Goal: Information Seeking & Learning: Learn about a topic

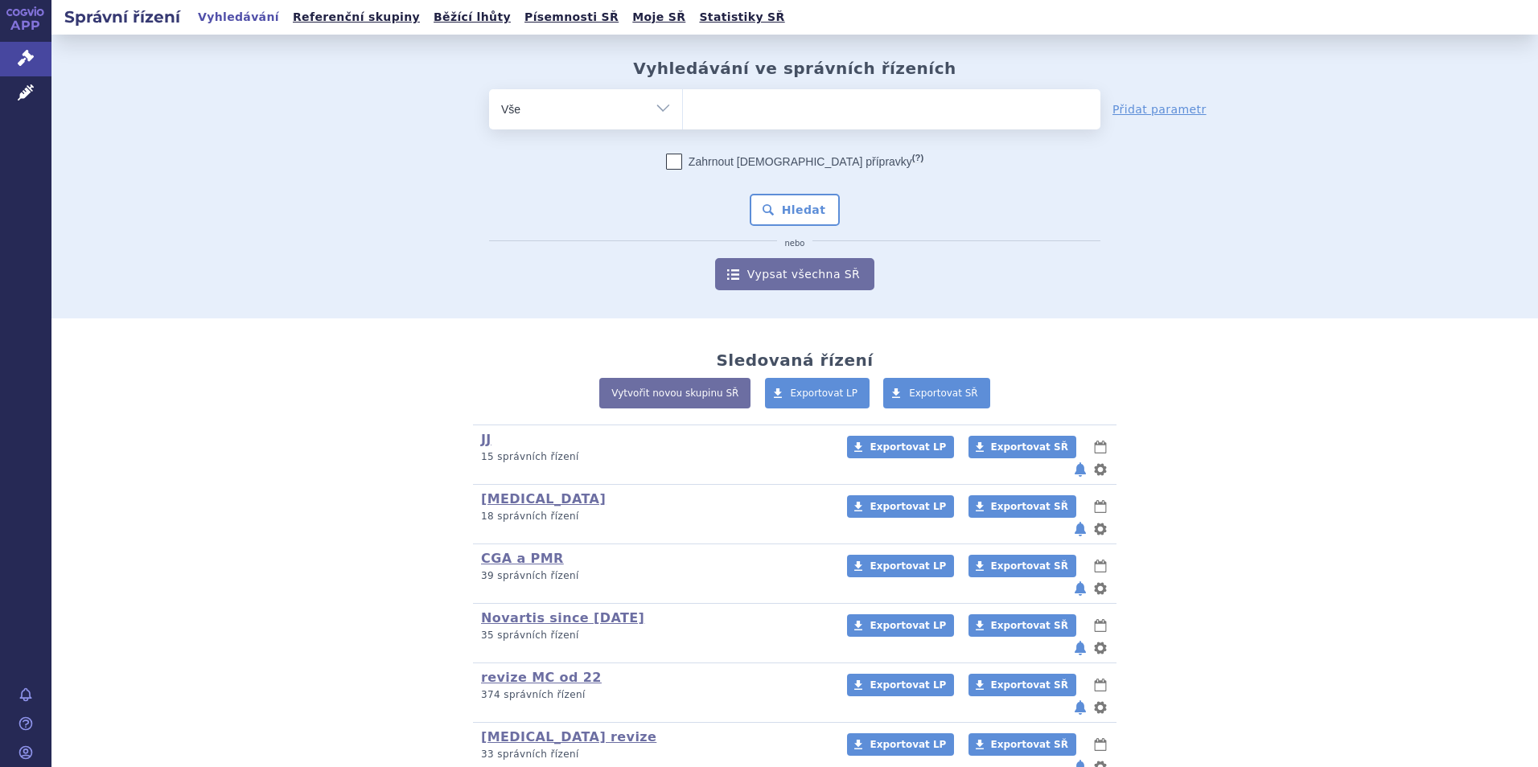
scroll to position [483, 0]
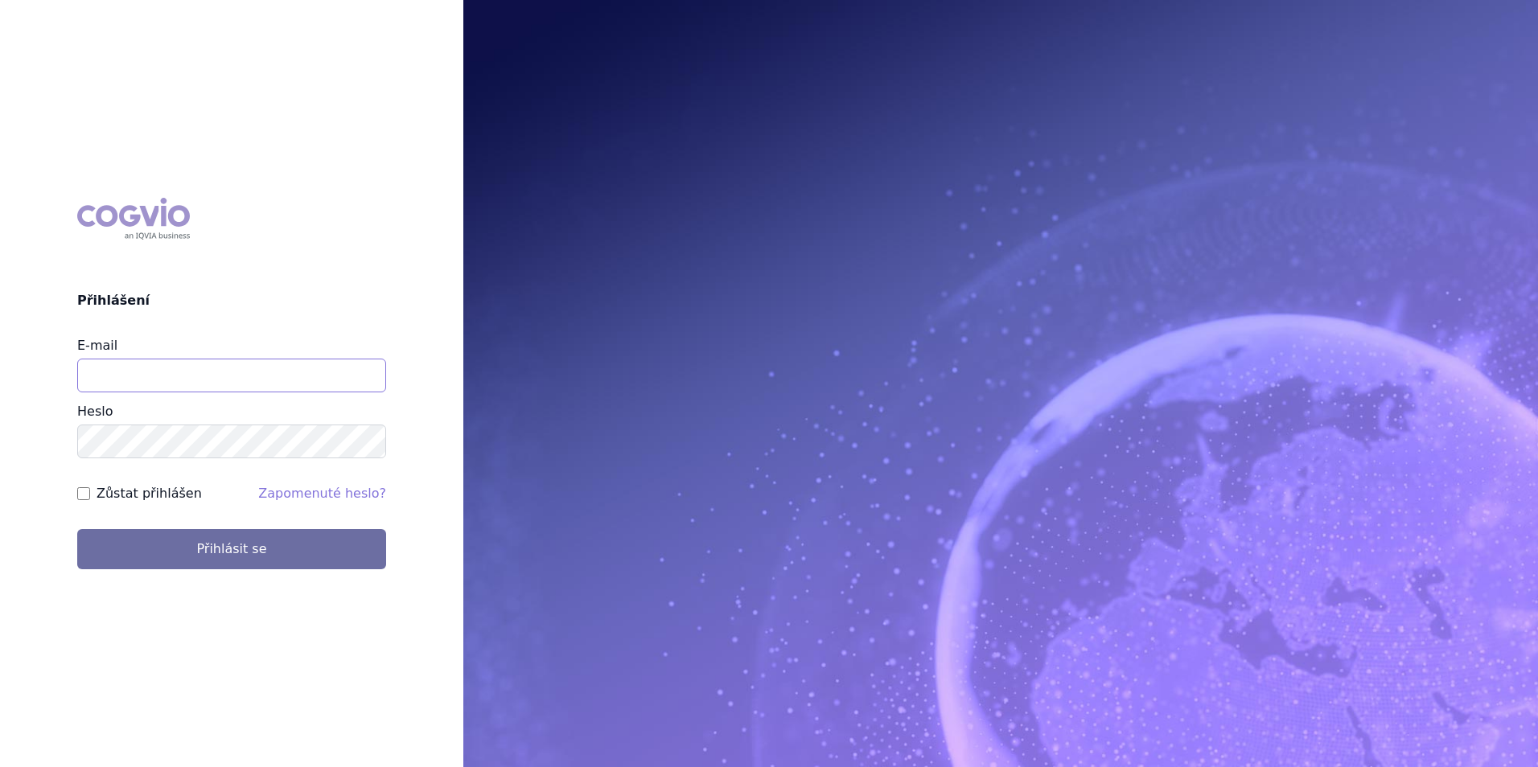
click at [162, 388] on input "E-mail" at bounding box center [231, 376] width 309 height 34
type input "[PERSON_NAME][EMAIL_ADDRESS][PERSON_NAME][DOMAIN_NAME]"
click at [77, 529] on button "Přihlásit se" at bounding box center [231, 549] width 309 height 40
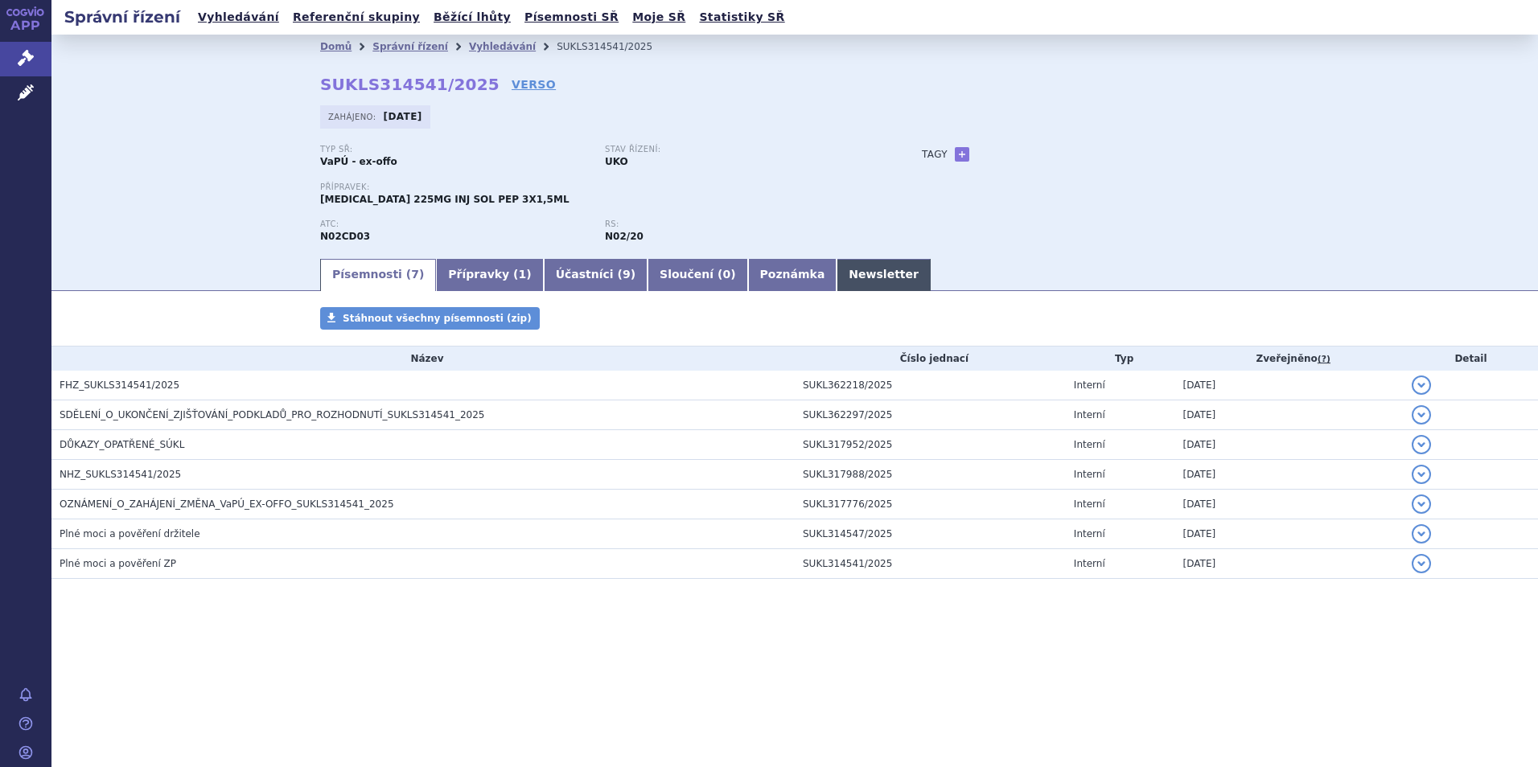
click at [836, 275] on link "Newsletter" at bounding box center [883, 275] width 94 height 32
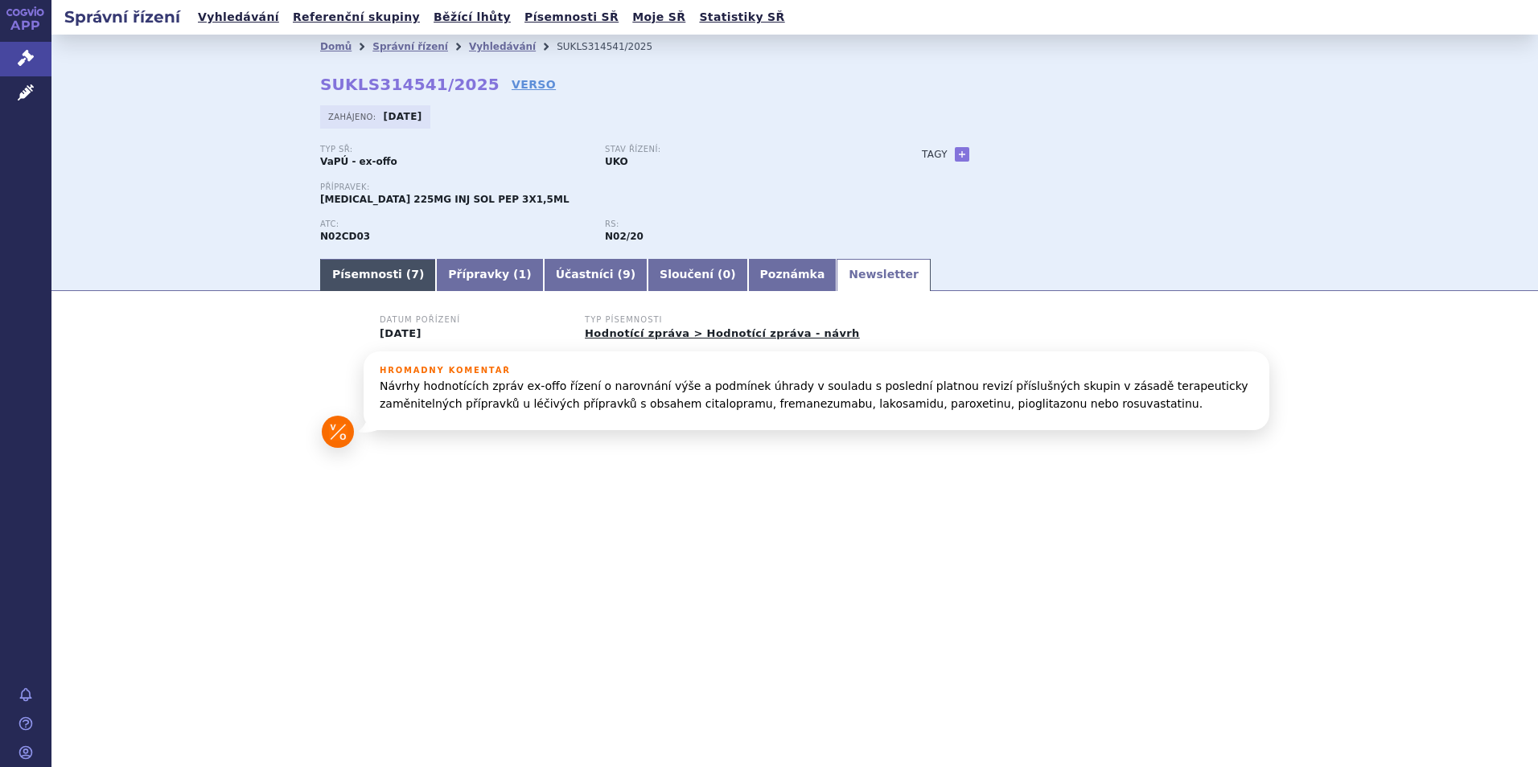
click at [388, 263] on link "Písemnosti ( 7 )" at bounding box center [378, 275] width 116 height 32
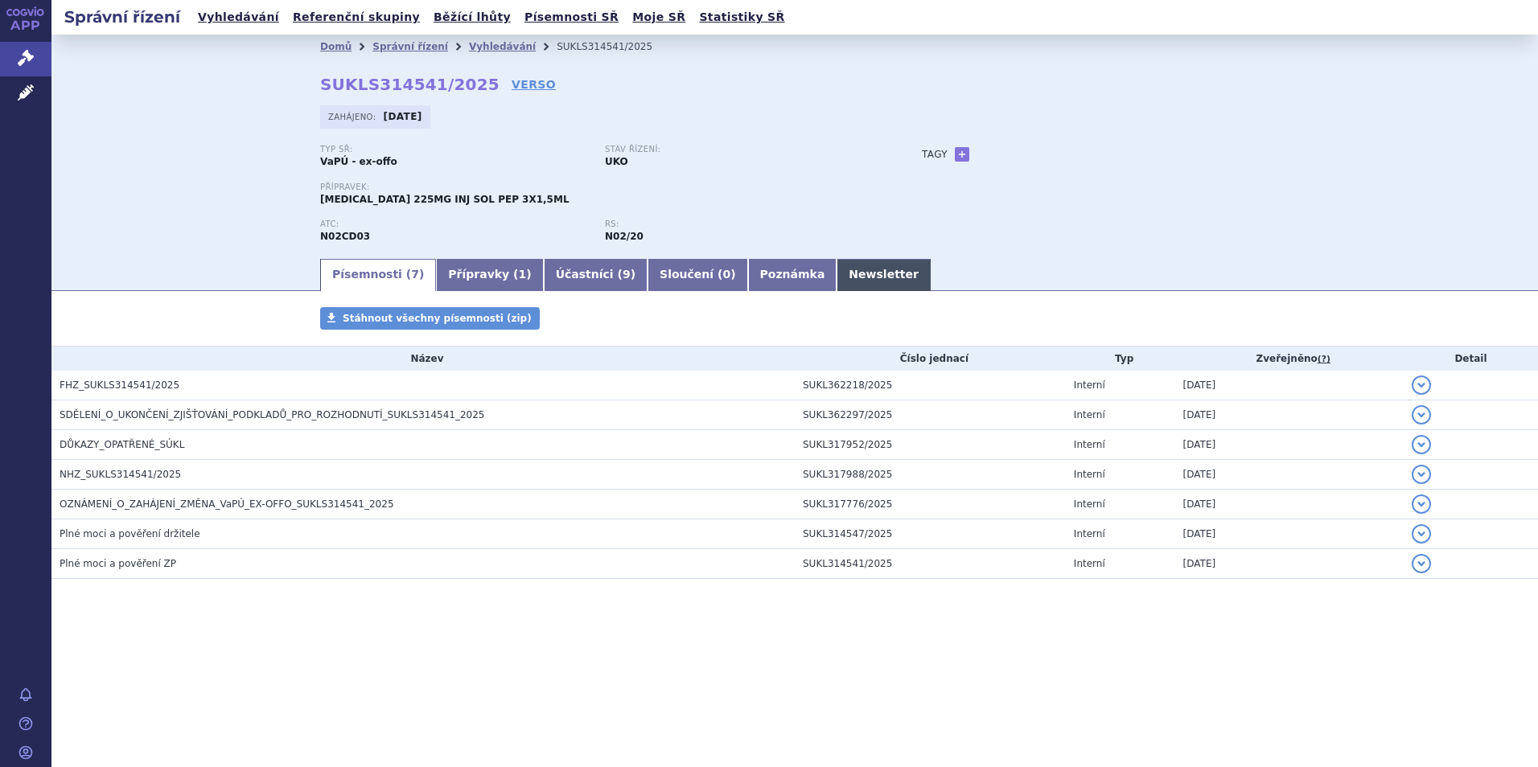
click at [836, 273] on link "Newsletter" at bounding box center [883, 275] width 94 height 32
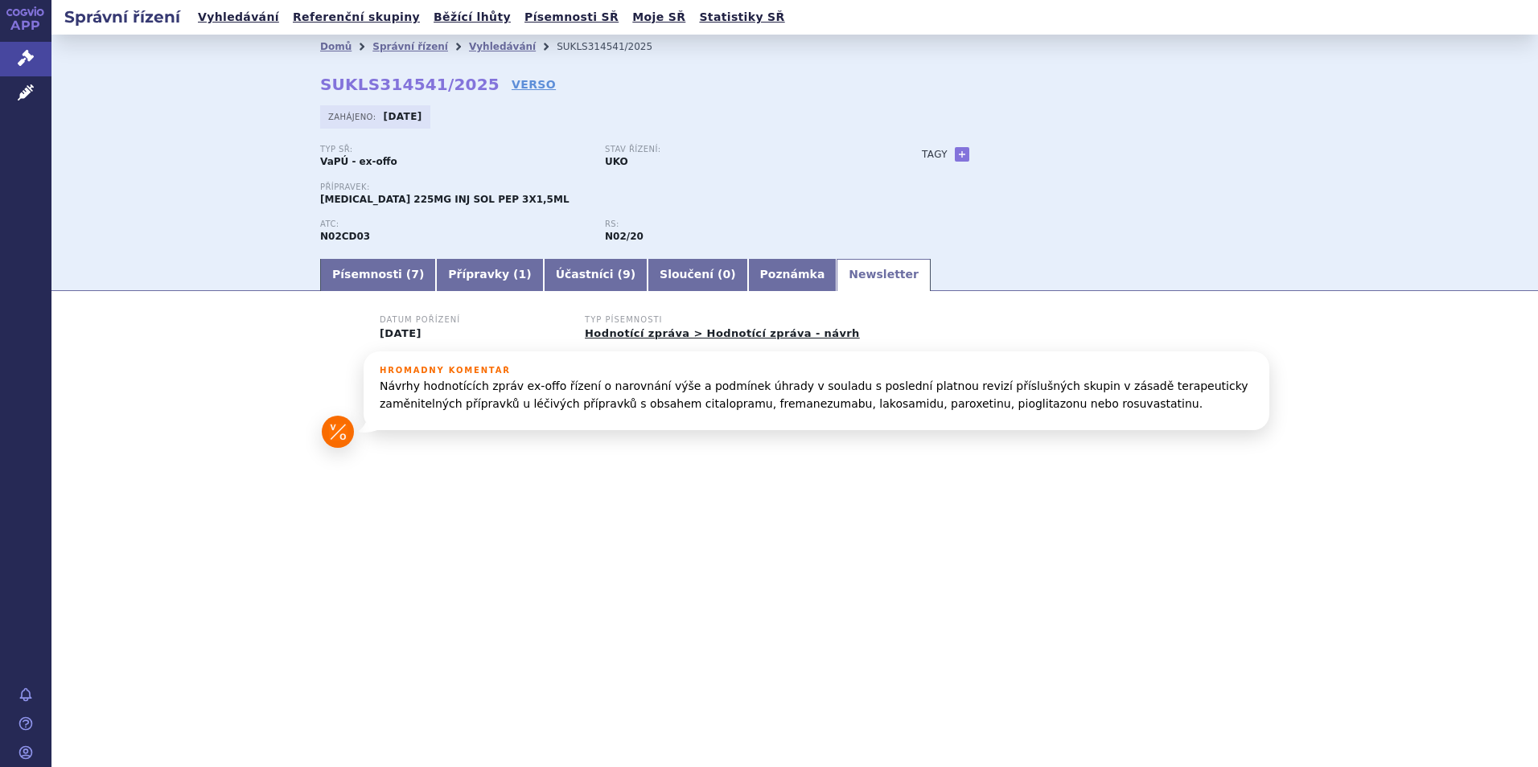
click at [376, 293] on section "Domů Správní řízení Vyhledávání SUKLS314541/2025 SUKLS314541/2025 VERSO Zahájen…" at bounding box center [794, 302] width 1486 height 534
drag, startPoint x: 377, startPoint y: 243, endPoint x: 381, endPoint y: 252, distance: 9.7
click at [379, 244] on div "ATC: N02CD03" at bounding box center [462, 232] width 285 height 24
click at [385, 271] on link "Písemnosti ( 7 )" at bounding box center [378, 275] width 116 height 32
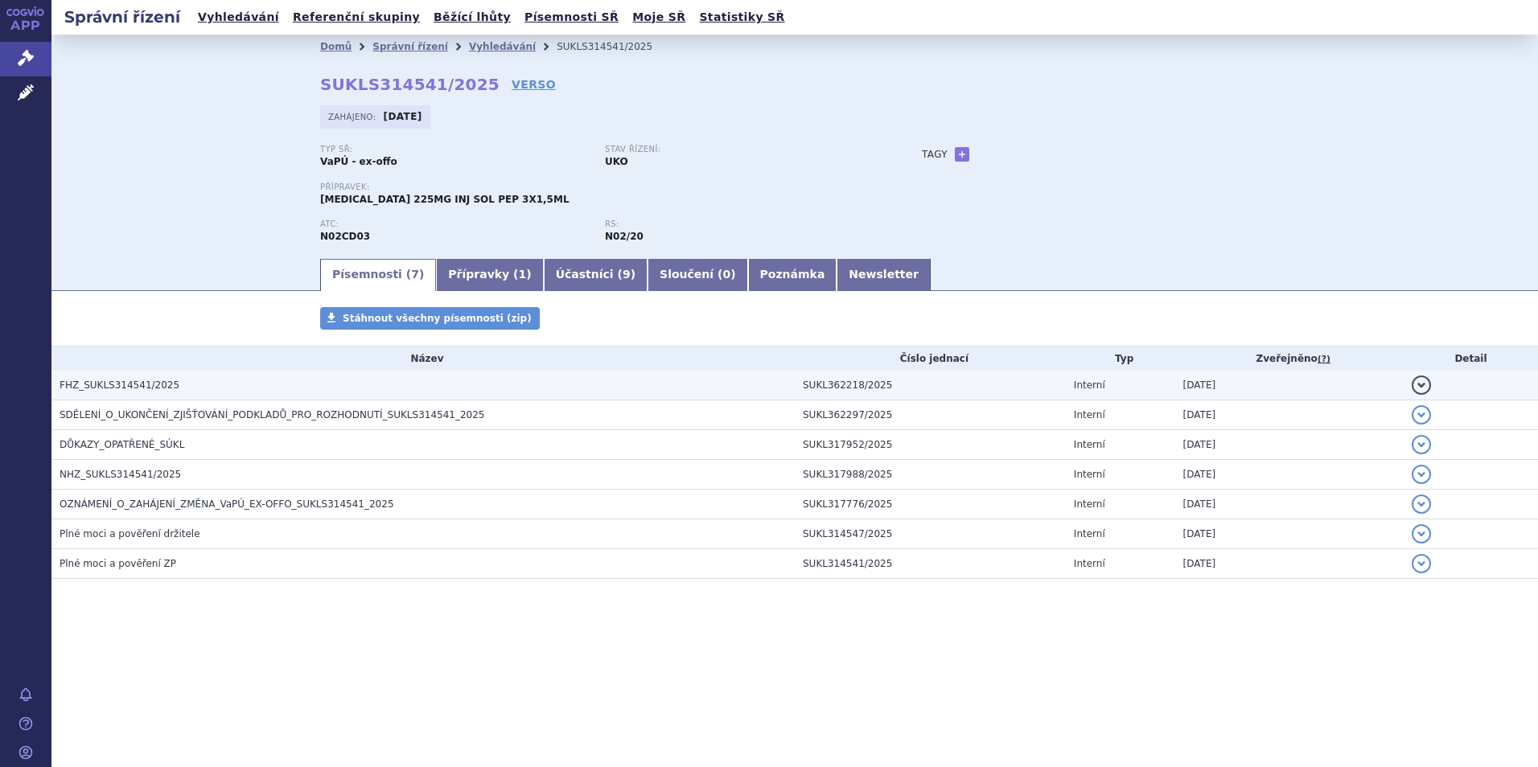
click at [120, 388] on span "FHZ_SUKLS314541/2025" at bounding box center [120, 385] width 120 height 11
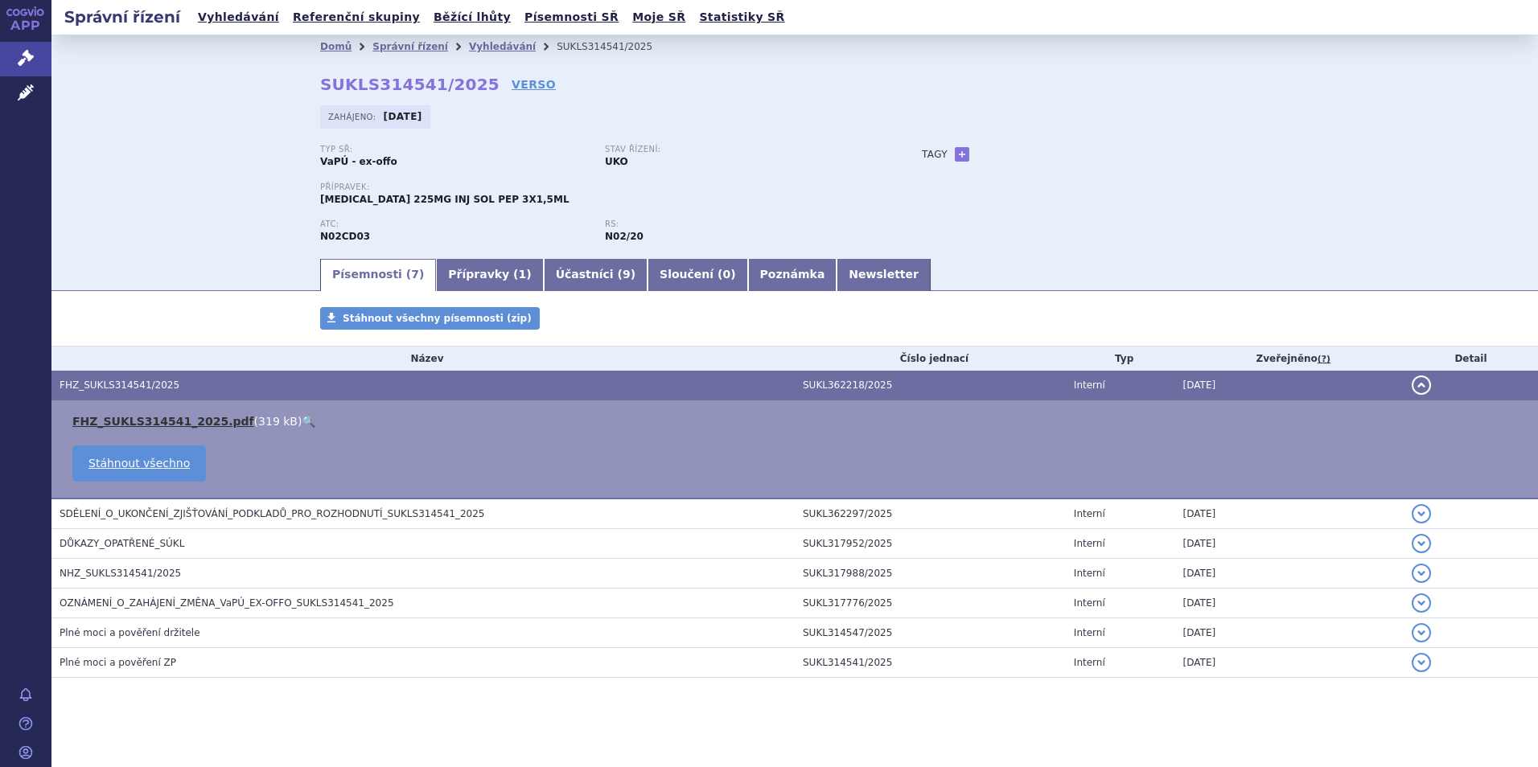
click at [143, 415] on link "FHZ_SUKLS314541_2025.pdf" at bounding box center [163, 421] width 182 height 13
click at [480, 42] on link "Vyhledávání" at bounding box center [502, 46] width 67 height 11
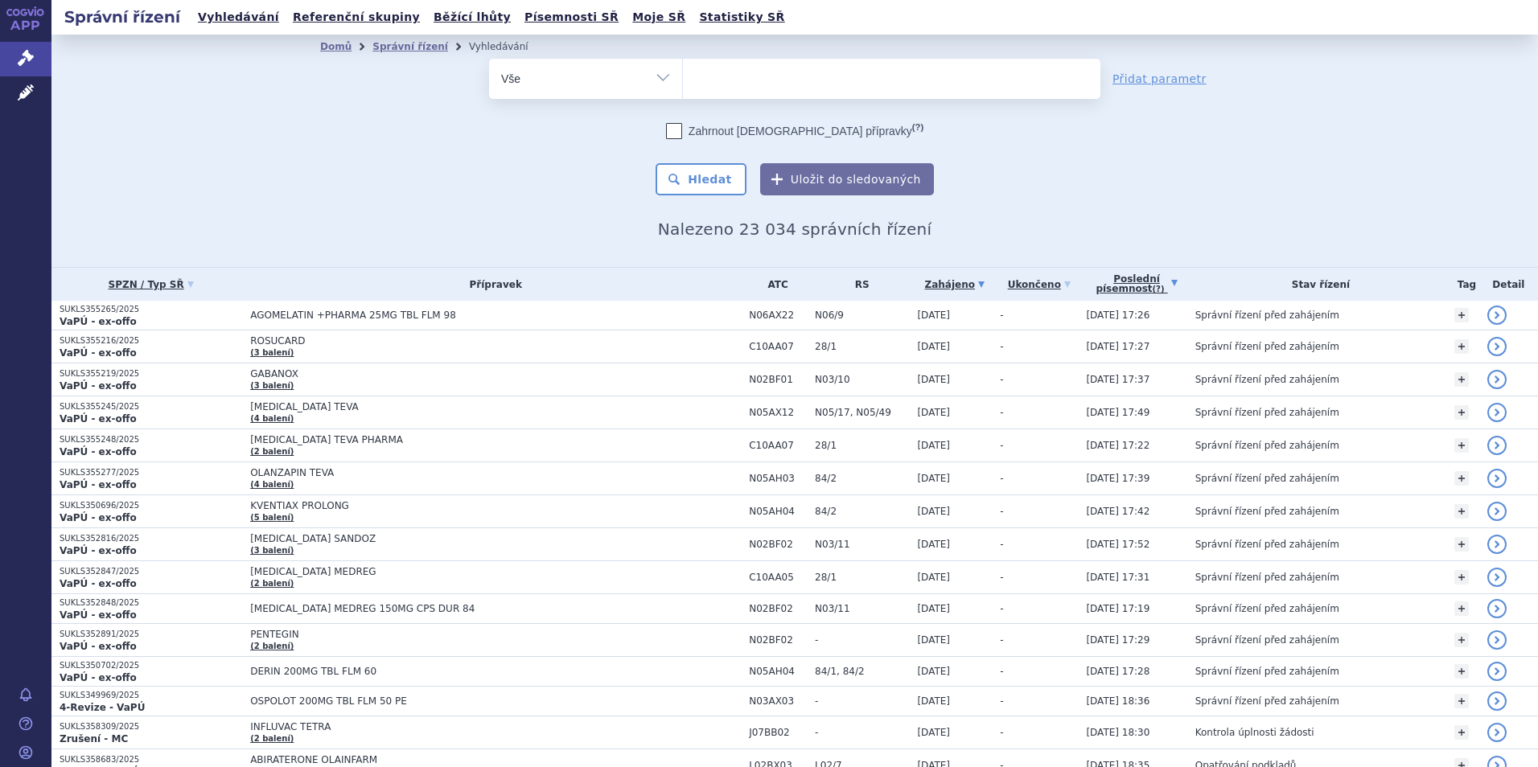
click at [1148, 290] on link "Poslední písemnost (?)" at bounding box center [1136, 284] width 101 height 33
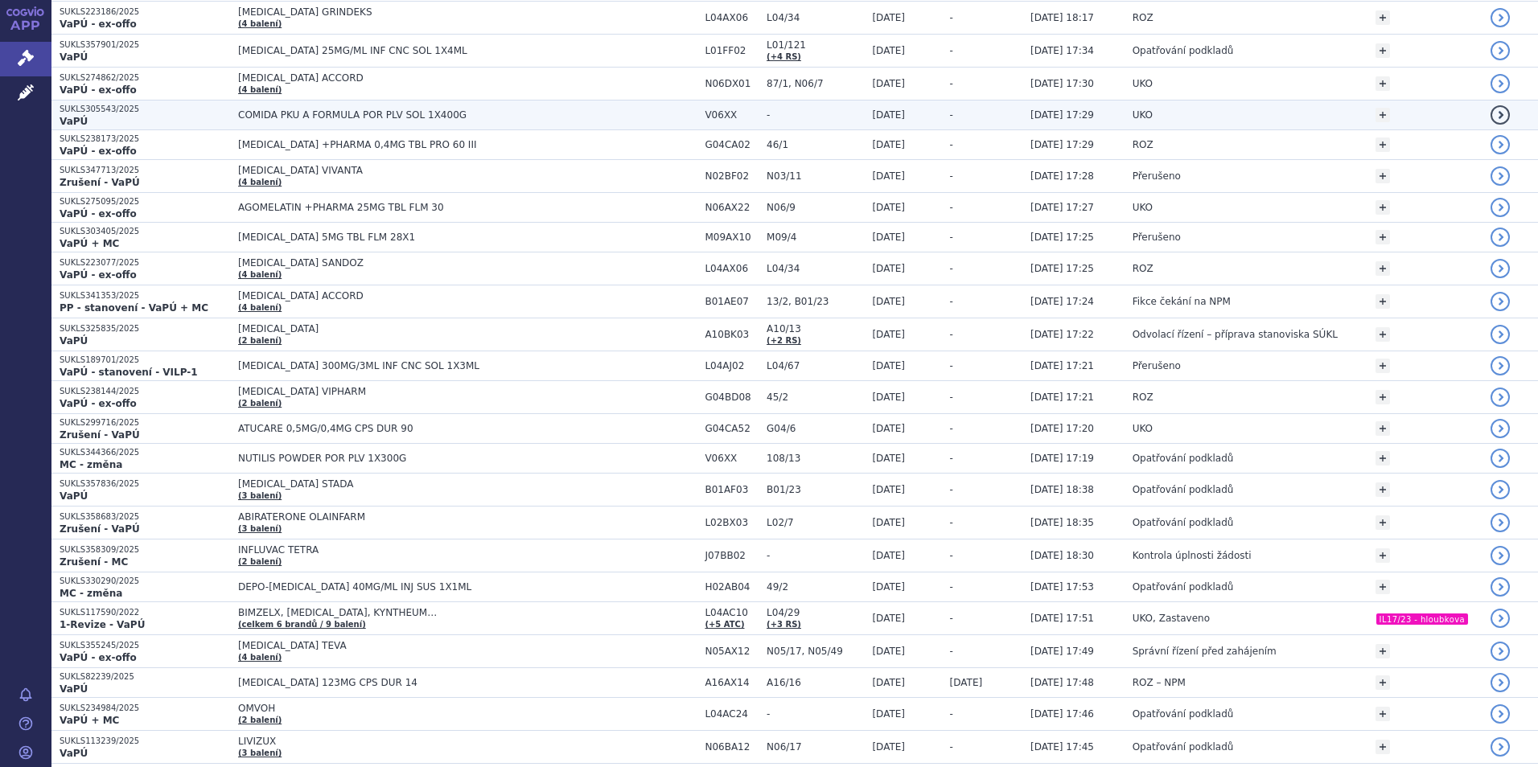
scroll to position [1447, 0]
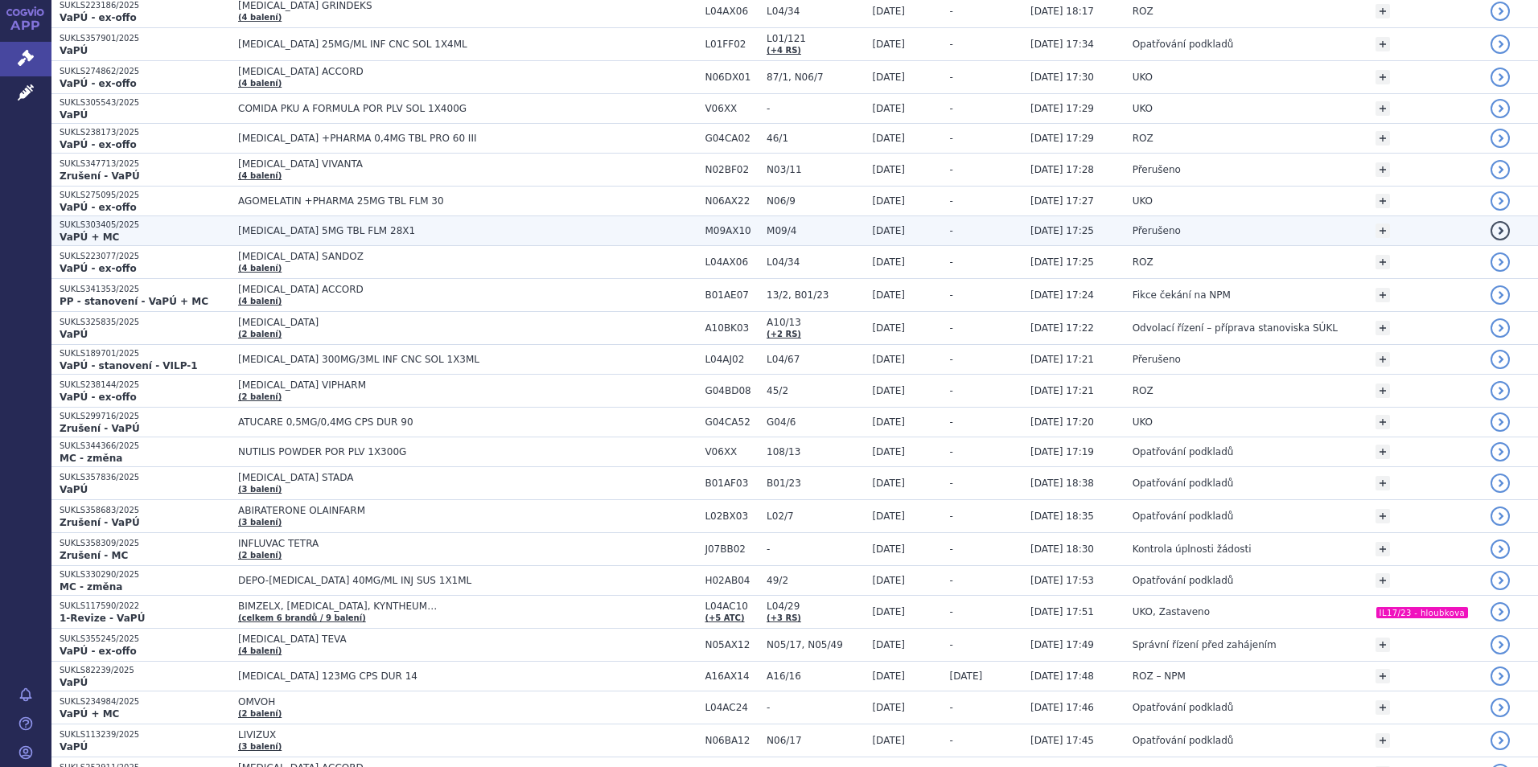
click at [435, 228] on span "EVRYSDI 5MG TBL FLM 28X1" at bounding box center [439, 230] width 402 height 11
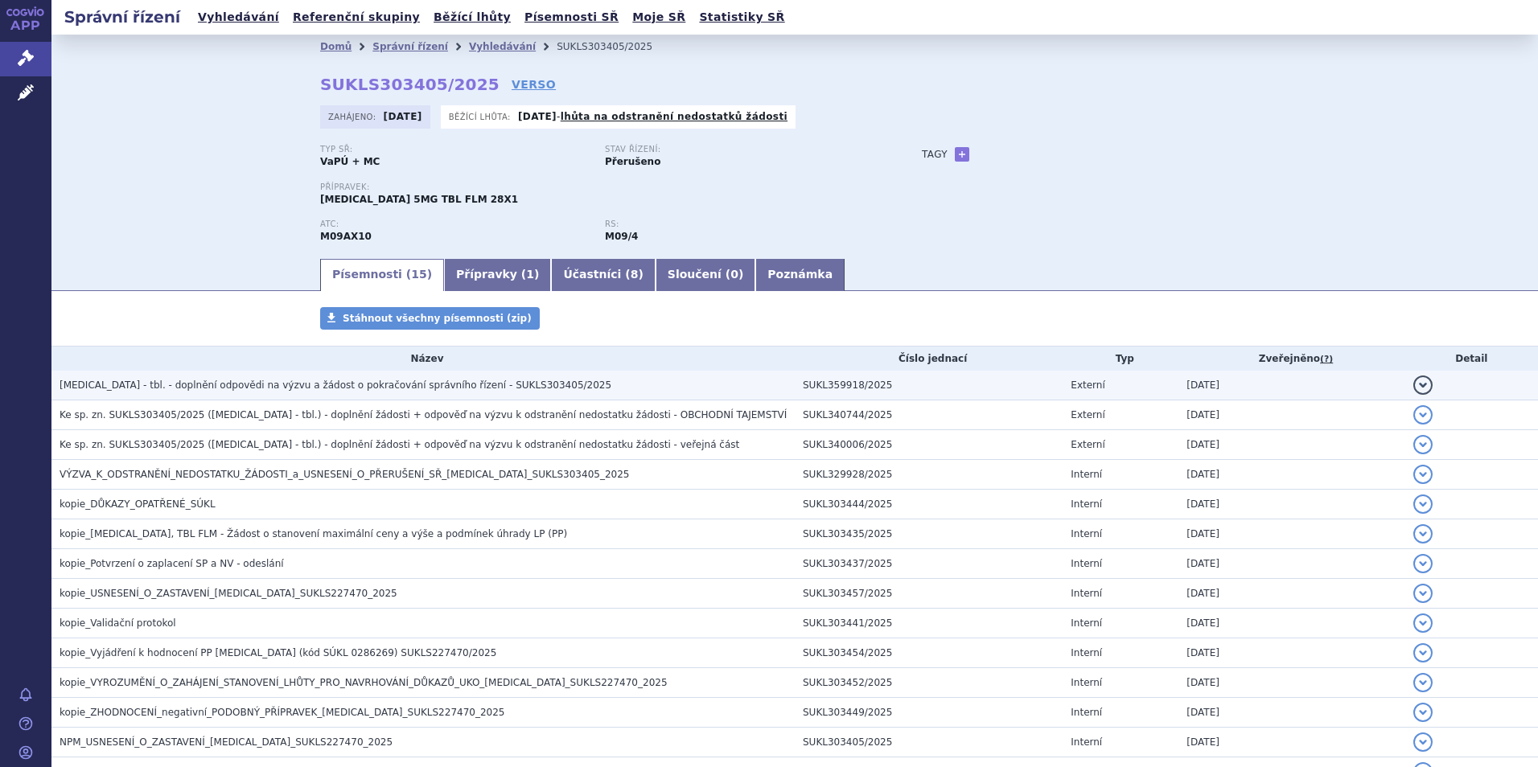
click at [257, 387] on span "EVRYSDI - tbl. - doplnění odpovědi na výzvu a žádost o pokračování správního ří…" at bounding box center [336, 385] width 552 height 11
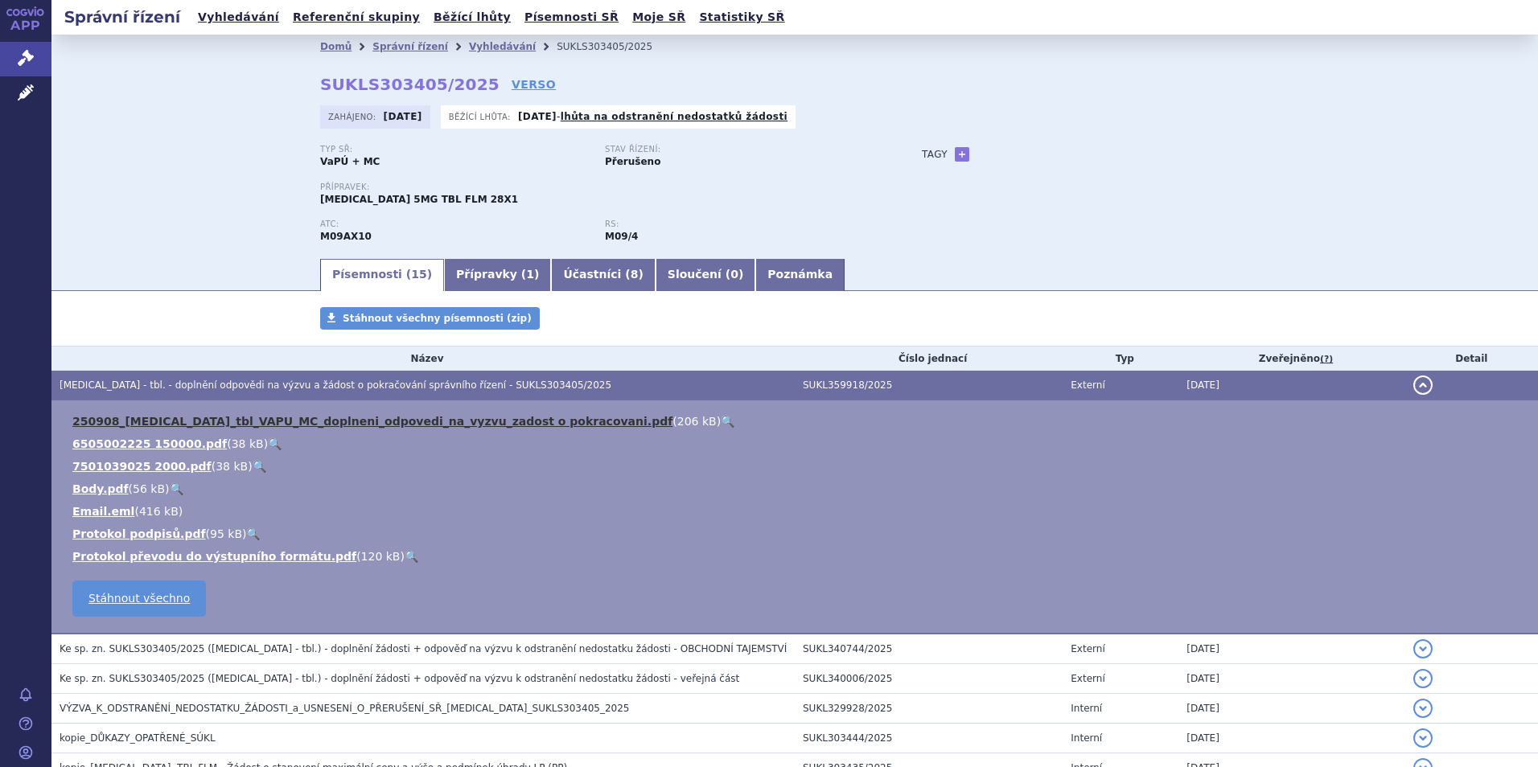
click at [234, 417] on link "250908_EVRYSDI_tbl_VAPU_MC_doplneni_odpovedi_na_vyzvu_zadost o pokracovani.pdf" at bounding box center [372, 421] width 600 height 13
click at [955, 155] on link "+" at bounding box center [962, 154] width 14 height 14
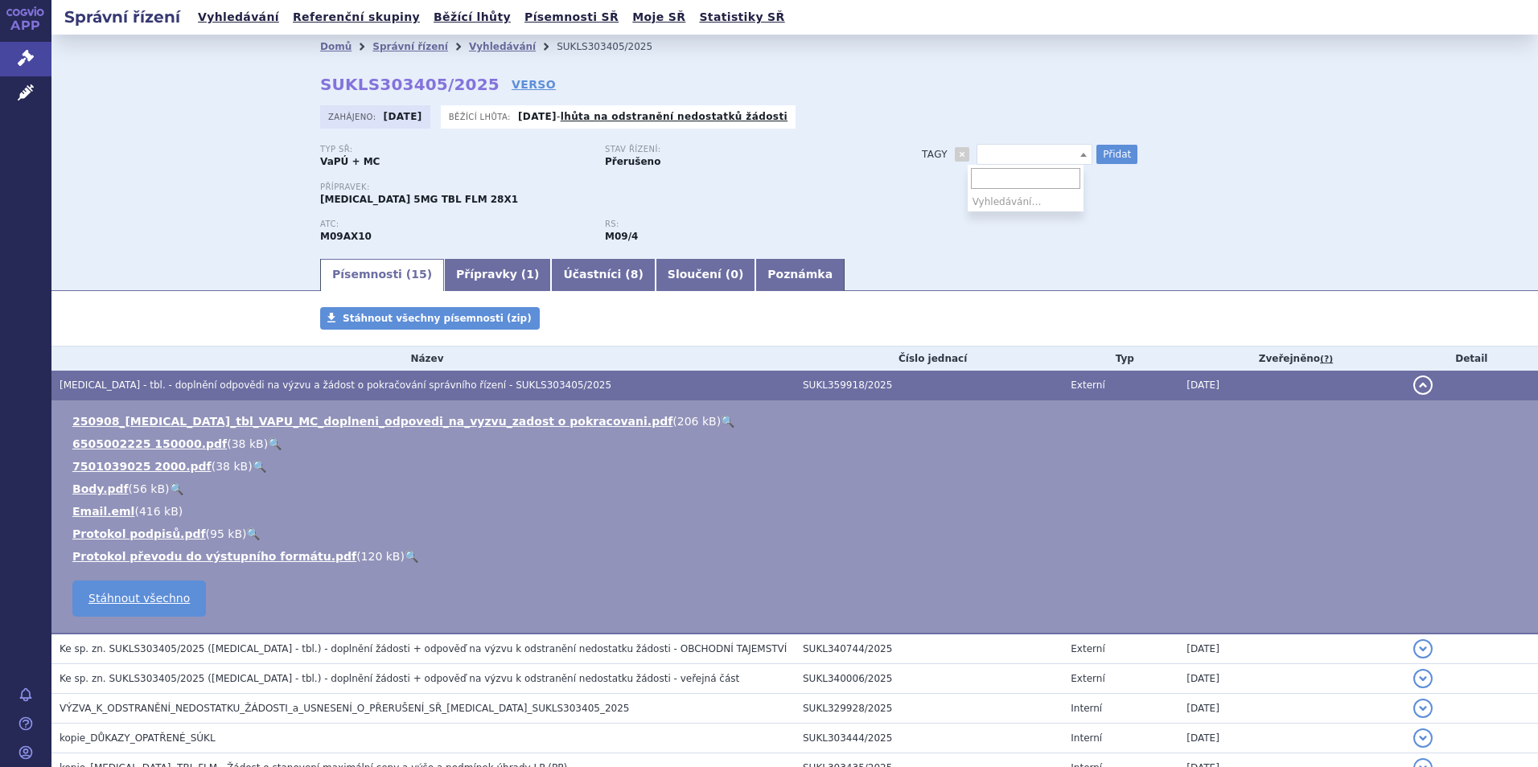
click at [1039, 151] on span at bounding box center [1034, 154] width 116 height 21
type input "Evrysdi tablety"
select select "Evrysdi tablety"
click at [1101, 149] on button "Přidat" at bounding box center [1116, 154] width 41 height 19
select select
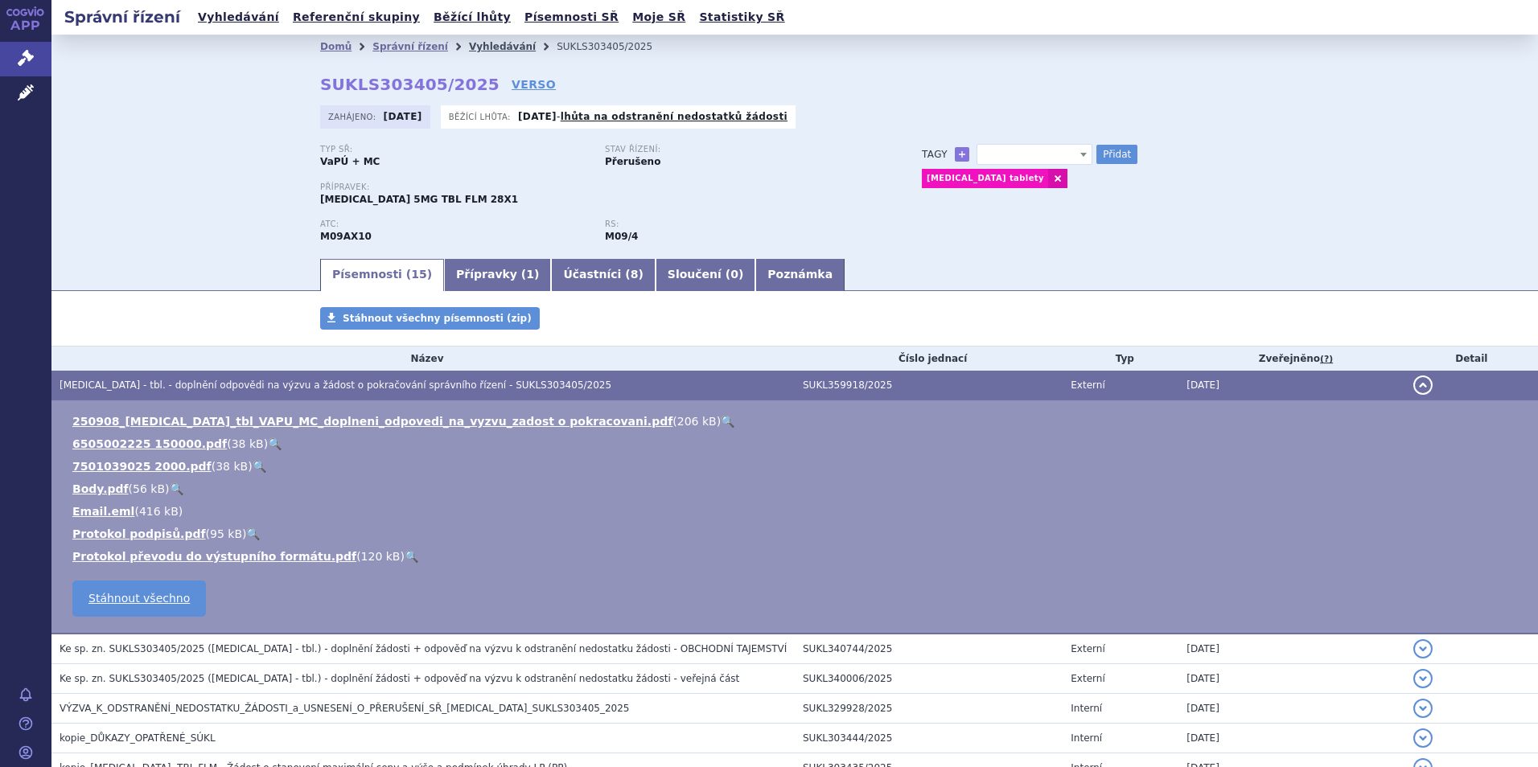
click at [469, 52] on link "Vyhledávání" at bounding box center [502, 46] width 67 height 11
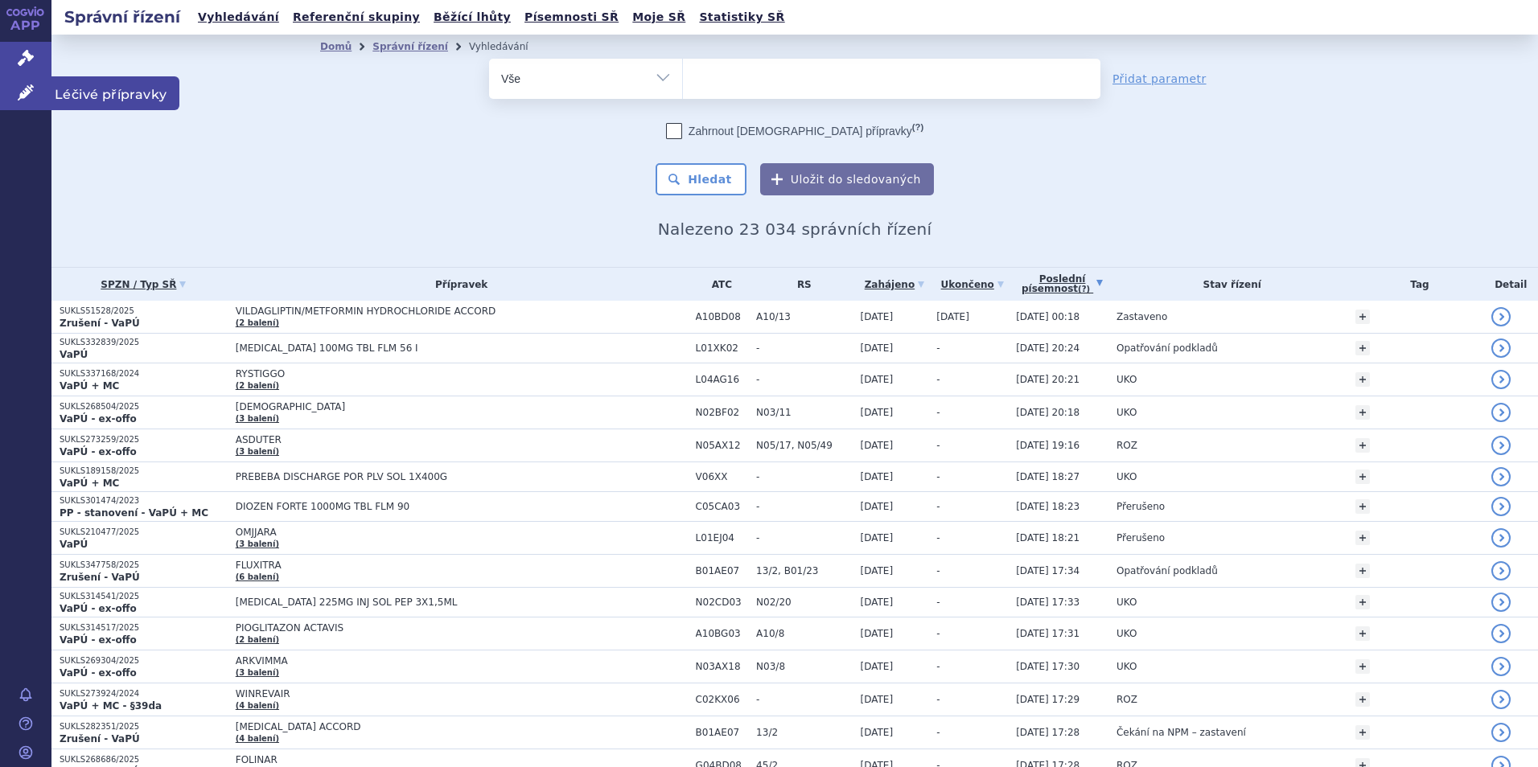
click at [34, 97] on link "Léčivé přípravky" at bounding box center [25, 93] width 51 height 34
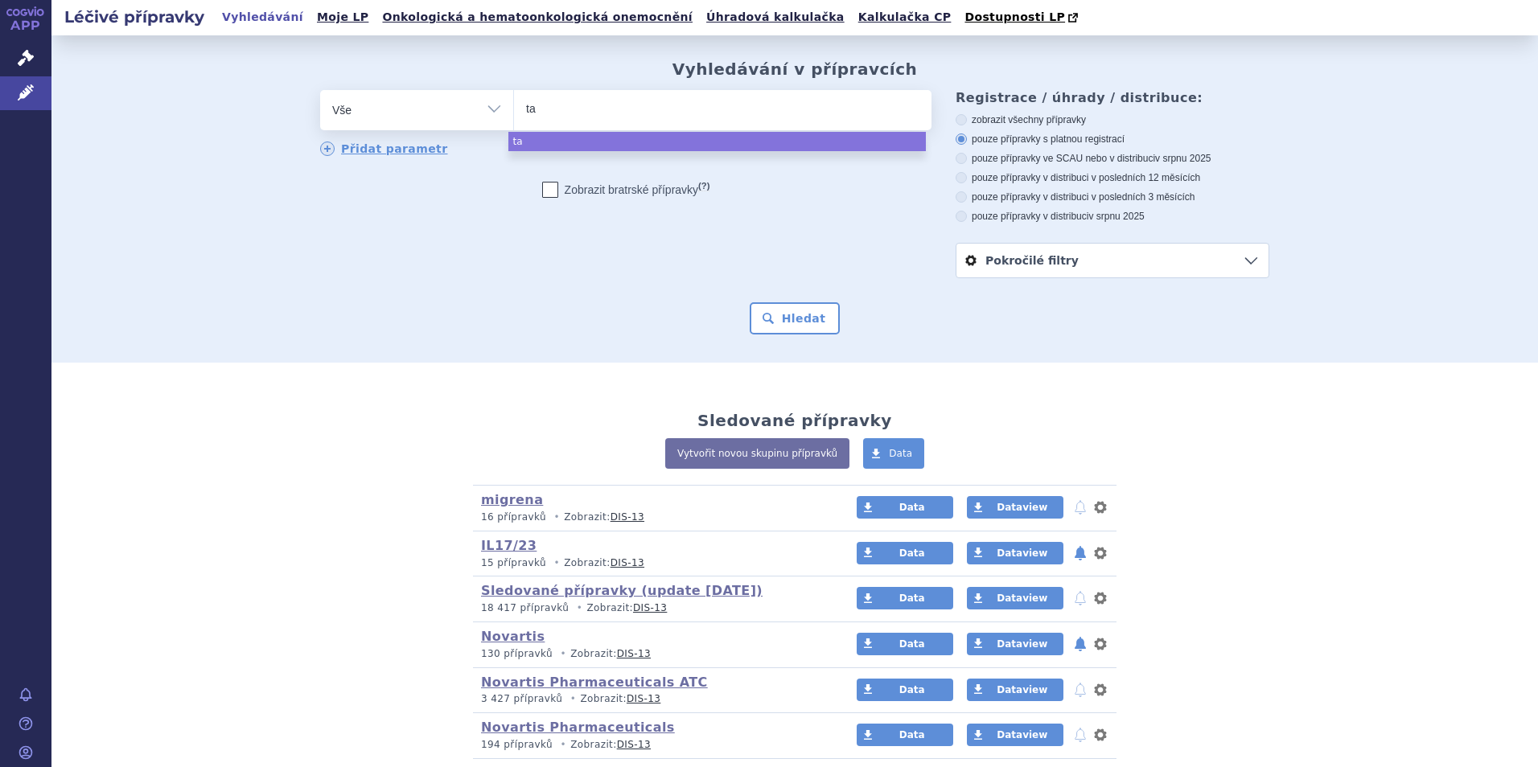
select select
type input "taltz"
select select "[MEDICAL_DATA]"
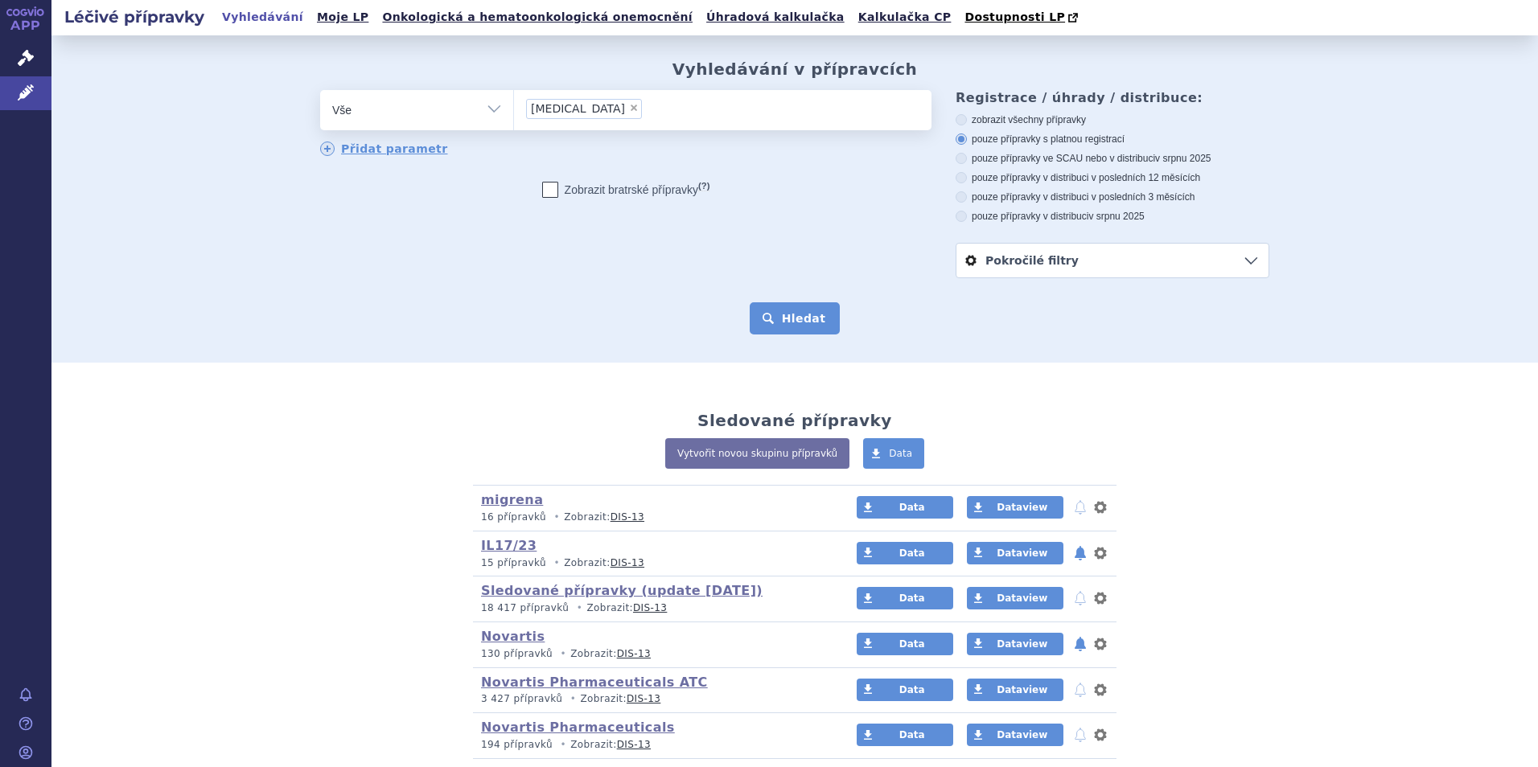
click at [811, 320] on button "Hledat" at bounding box center [794, 318] width 91 height 32
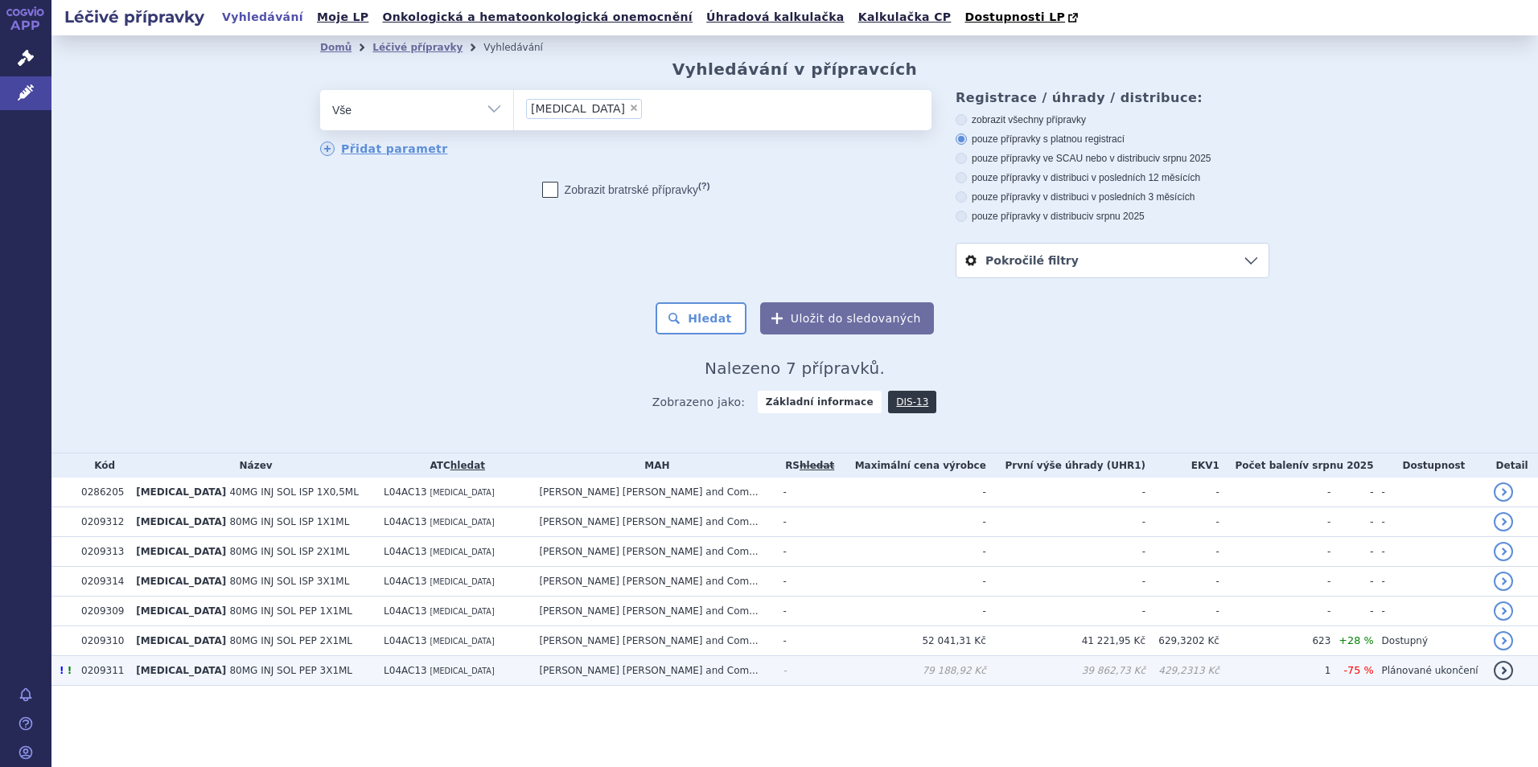
click at [333, 664] on td "TALTZ 80MG INJ SOL PEP 3X1ML" at bounding box center [252, 671] width 248 height 30
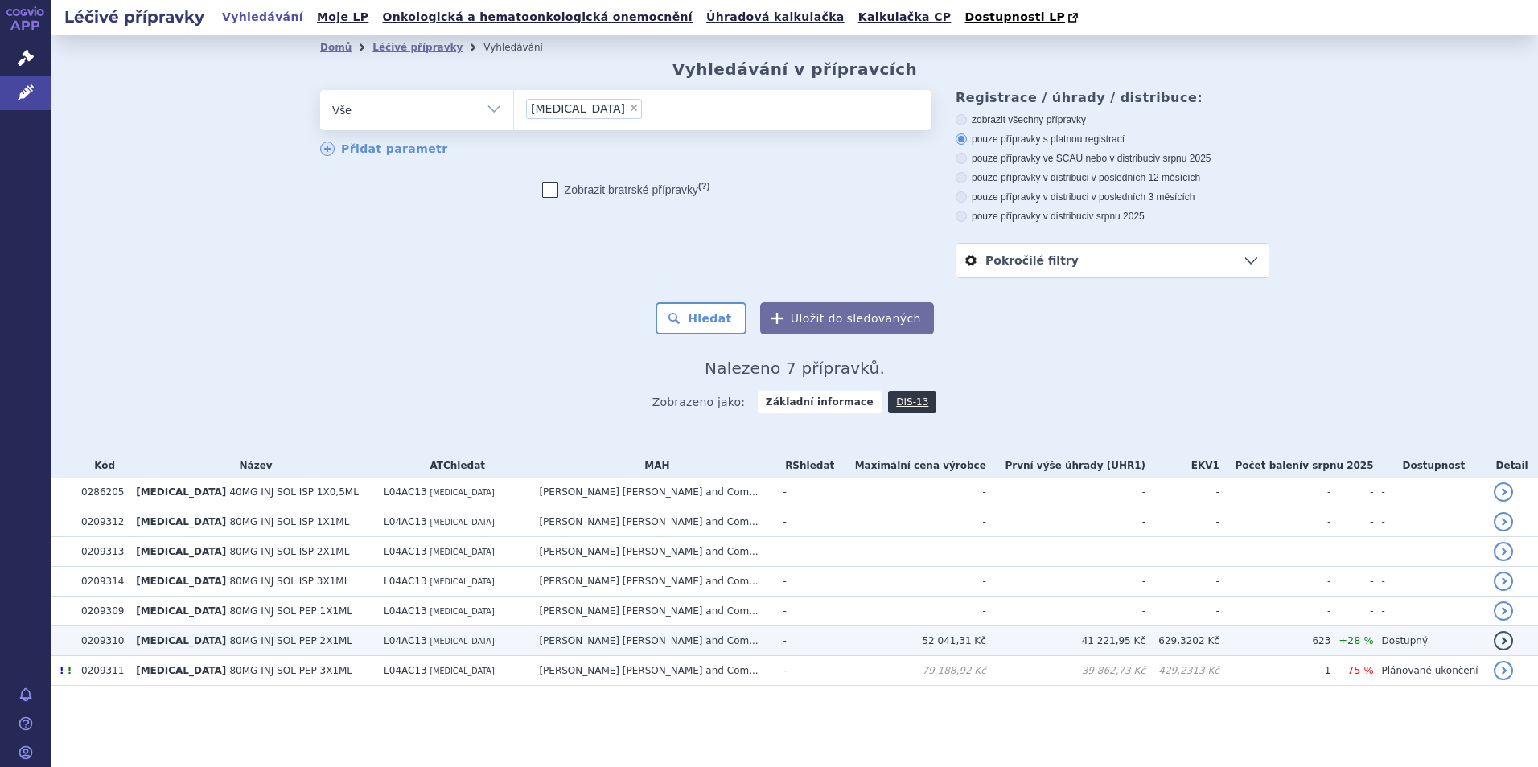
click at [325, 639] on td "TALTZ 80MG INJ SOL PEP 2X1ML" at bounding box center [252, 641] width 248 height 30
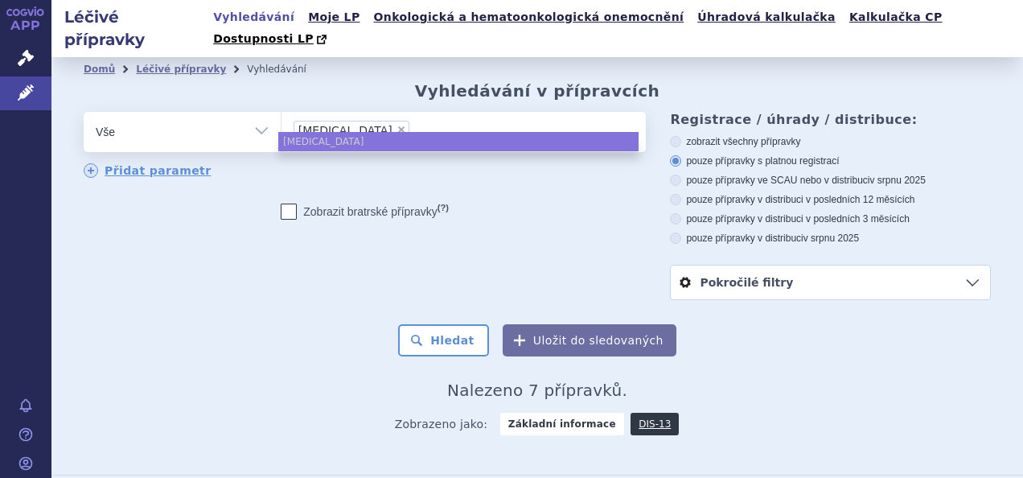
click at [330, 121] on li "× taltz" at bounding box center [352, 131] width 116 height 20
click at [281, 111] on select "taltz" at bounding box center [281, 131] width 1 height 40
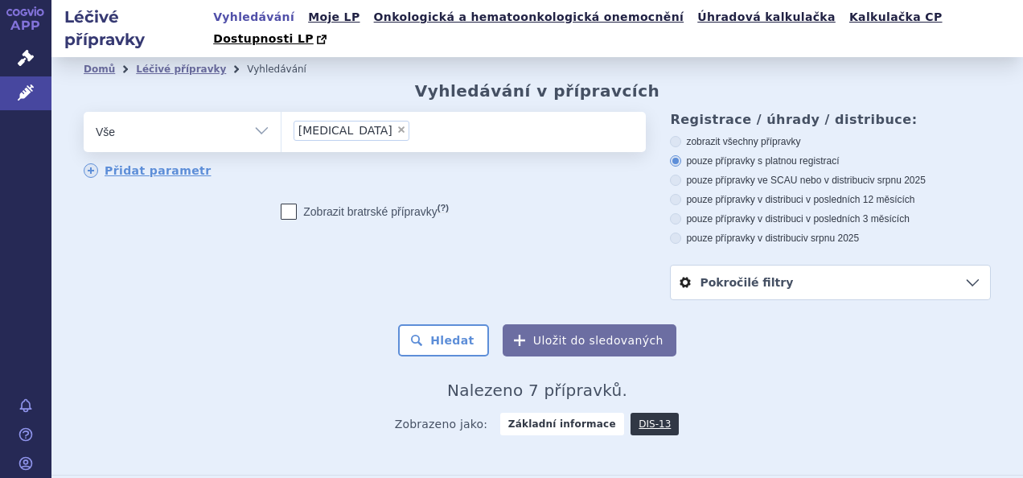
click at [396, 125] on span "×" at bounding box center [401, 130] width 10 height 10
click at [281, 111] on select "taltz" at bounding box center [281, 131] width 1 height 40
select select
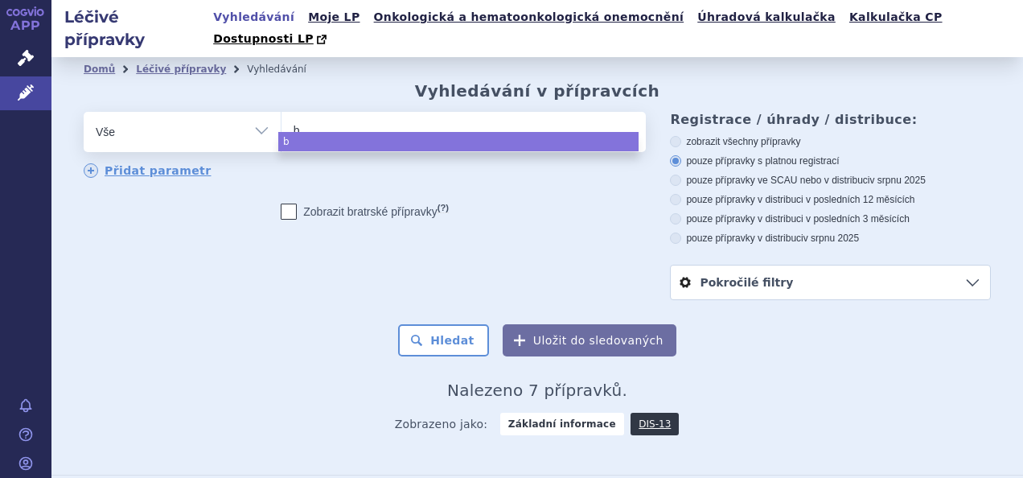
type input "bi"
type input "bimz"
type input "bimzel"
type input "bimzelx"
select select "bimzelx"
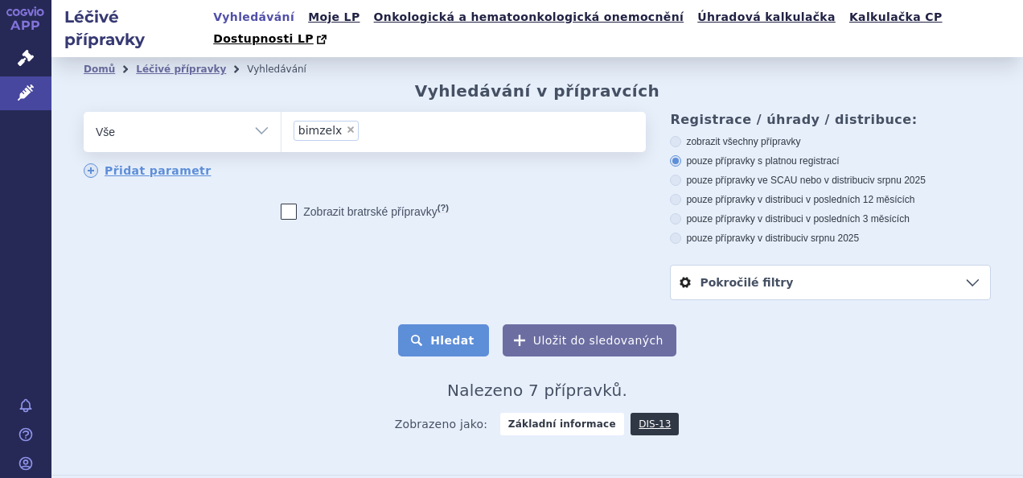
click at [436, 325] on button "Hledat" at bounding box center [443, 340] width 91 height 32
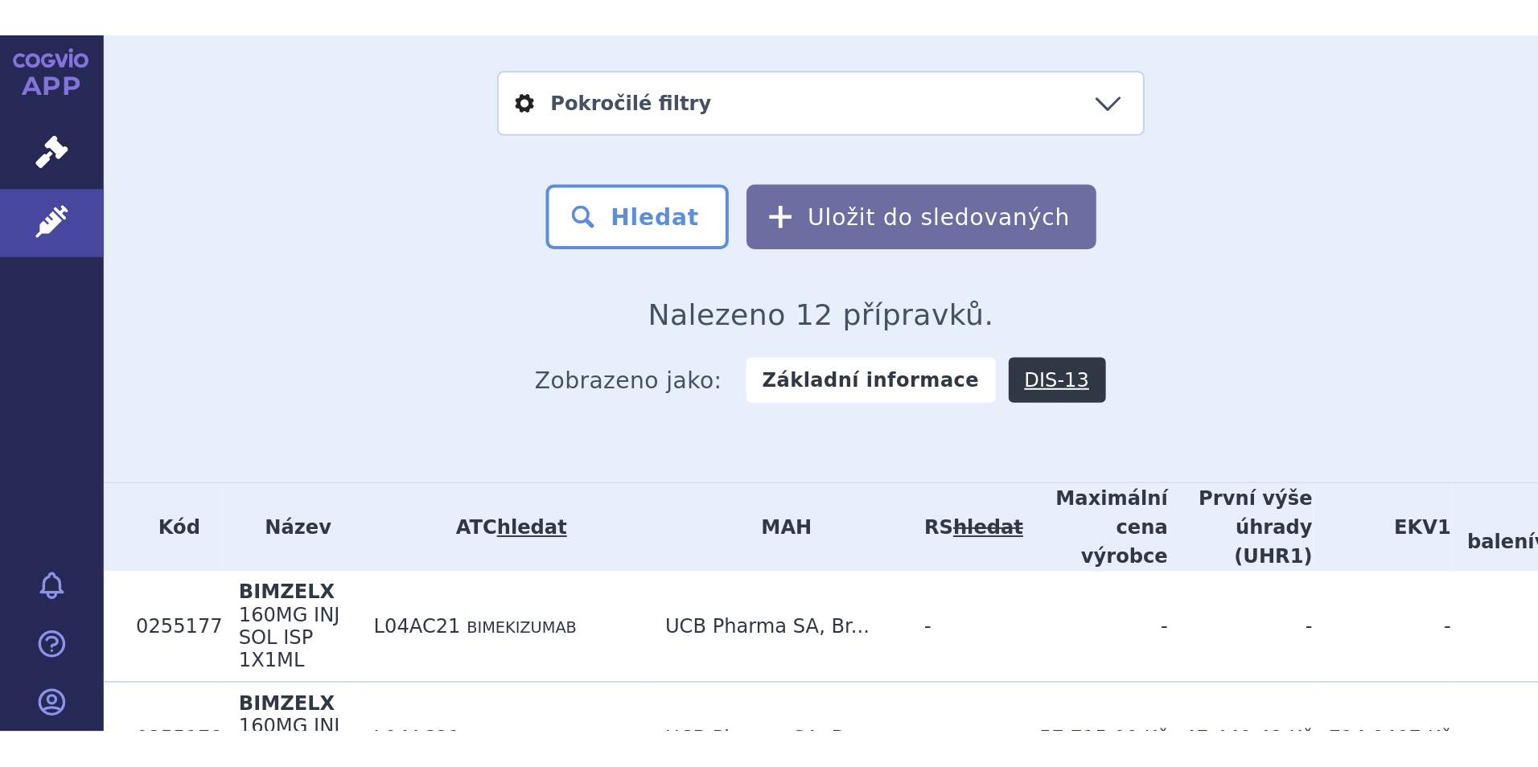
scroll to position [133, 0]
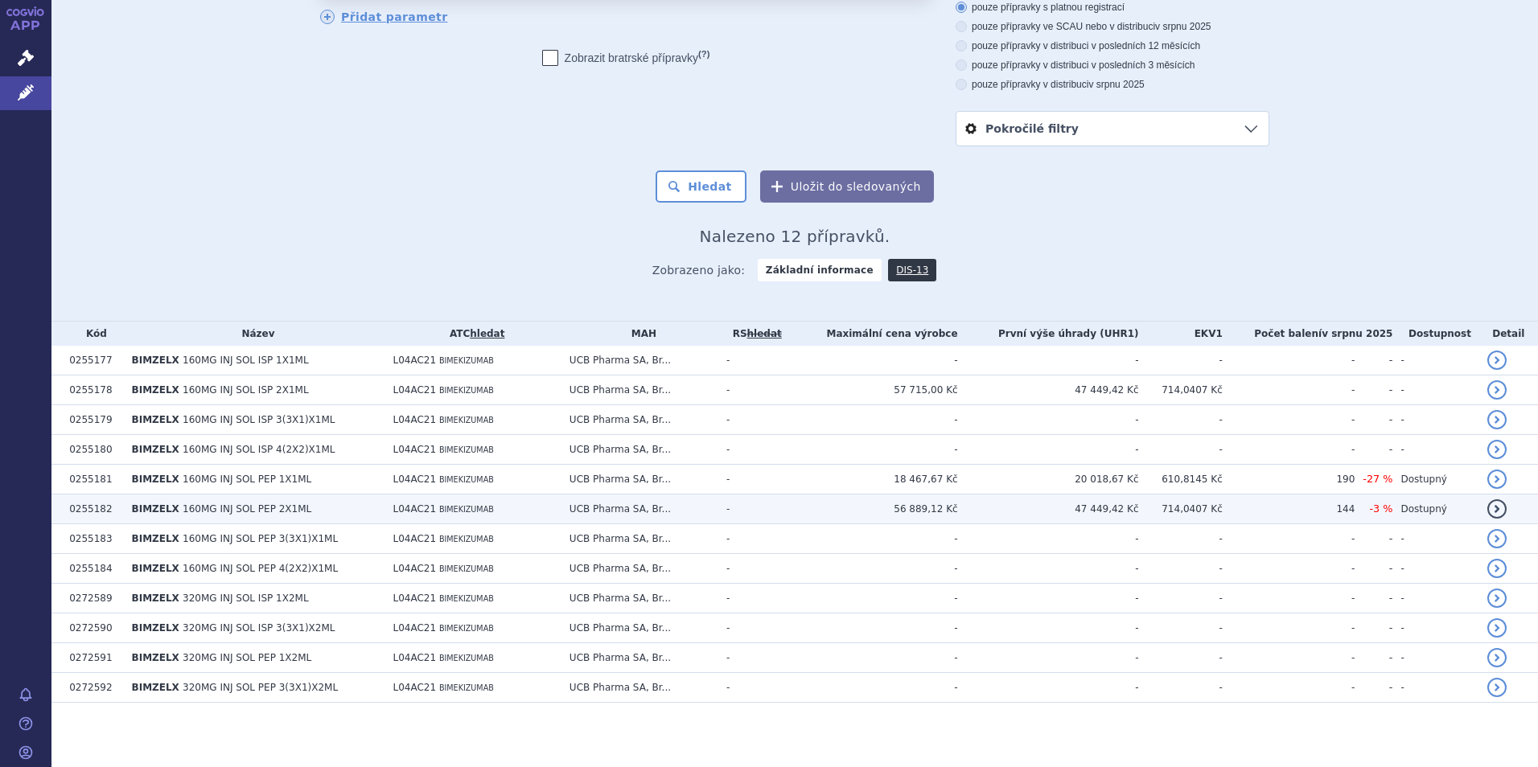
click at [788, 477] on td "-" at bounding box center [753, 510] width 70 height 30
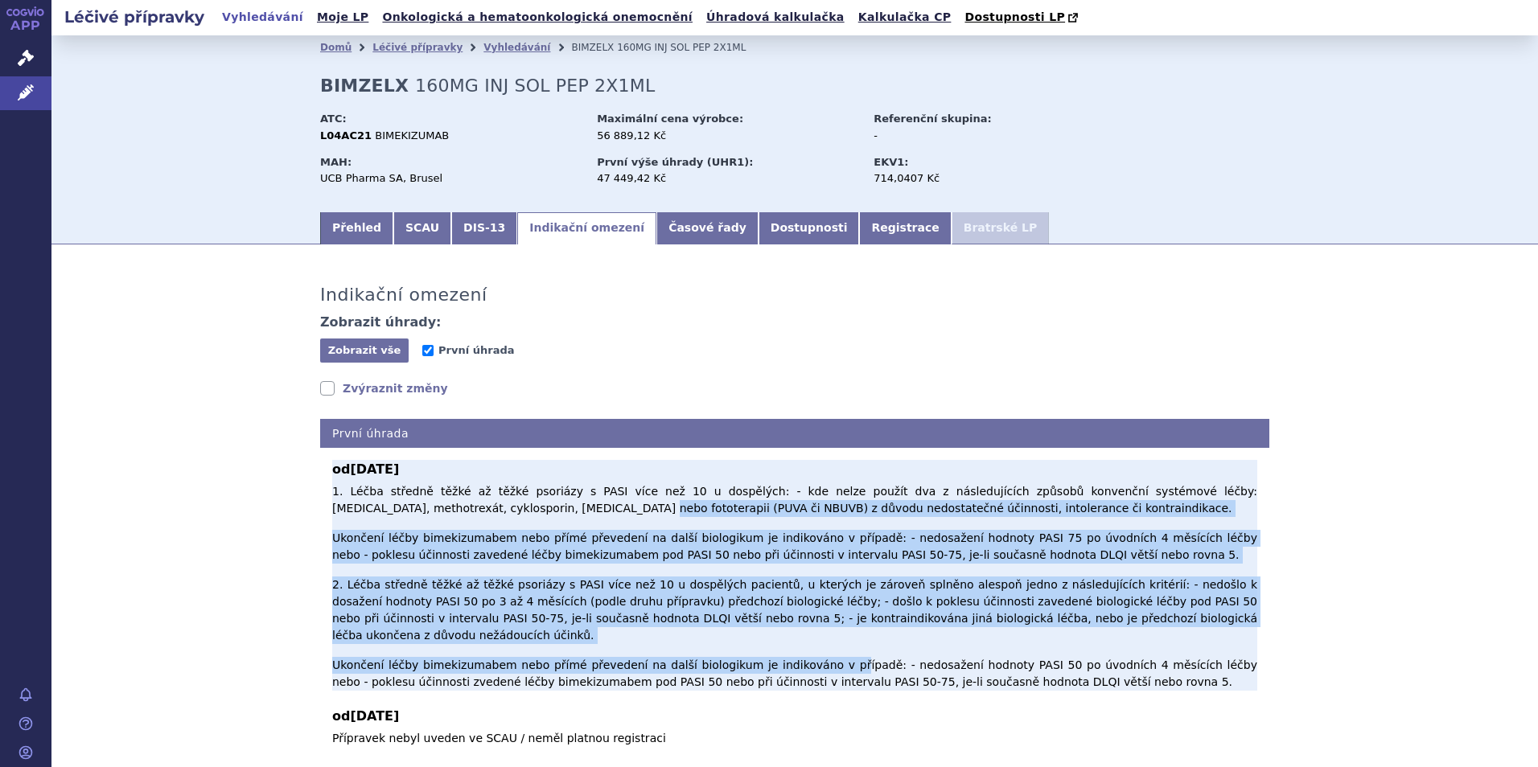
drag, startPoint x: 549, startPoint y: 527, endPoint x: 787, endPoint y: 635, distance: 261.6
click at [787, 635] on p "1. Léčba středně těžké až těžké psoriázy s PASI více než 10 u dospělých: - kde …" at bounding box center [794, 586] width 925 height 207
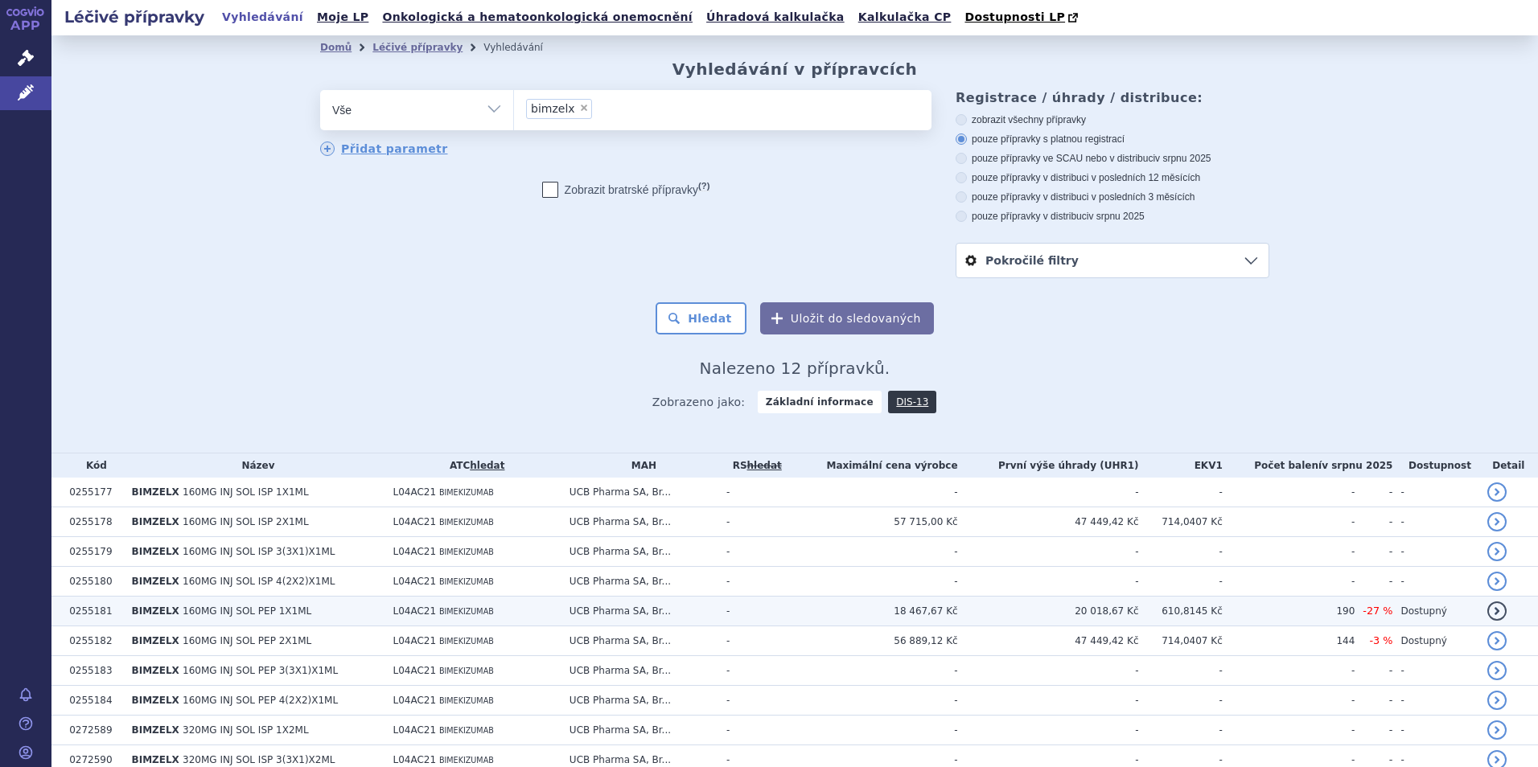
click at [788, 622] on td "-" at bounding box center [753, 612] width 70 height 30
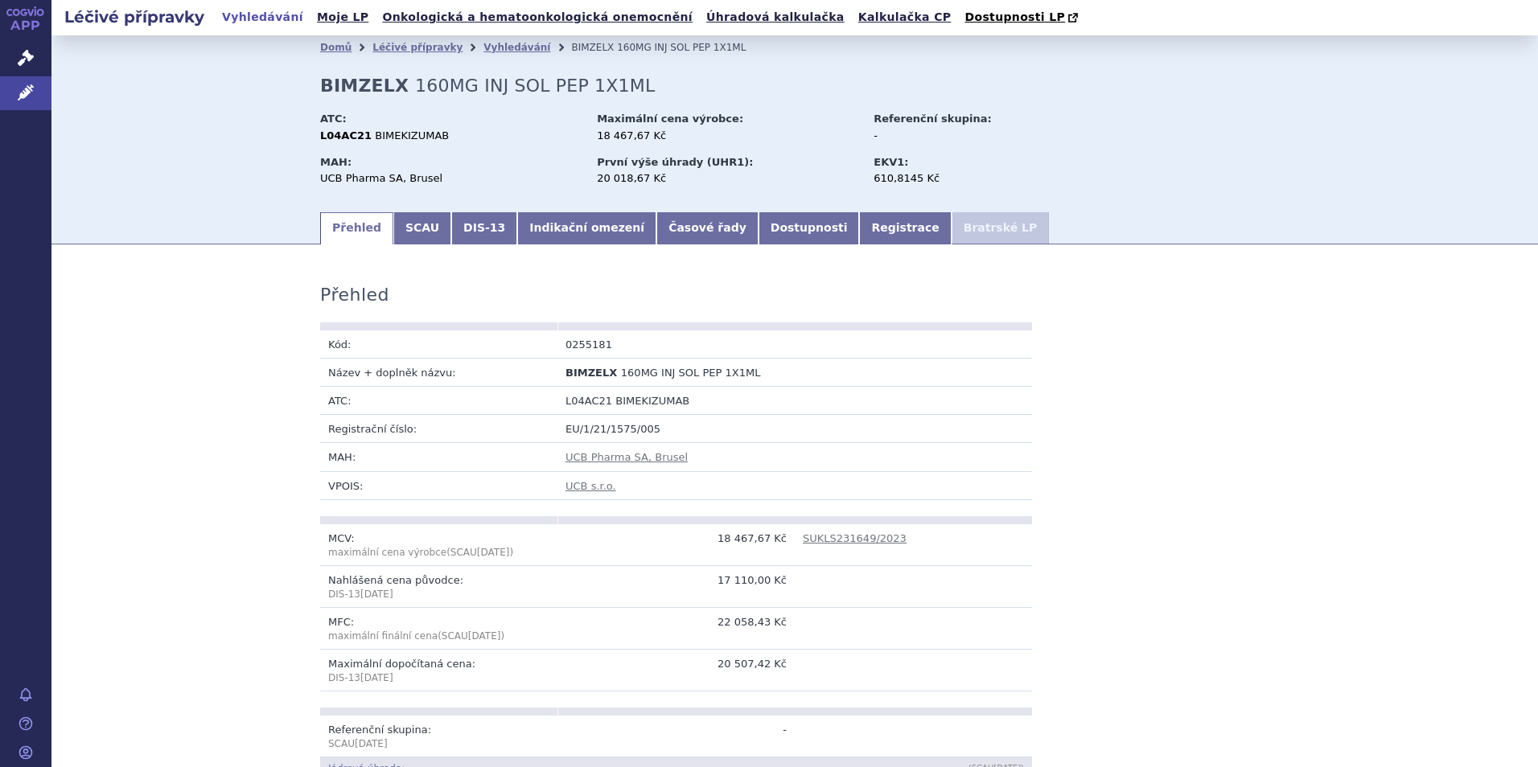
click at [526, 238] on link "Indikační omezení" at bounding box center [586, 228] width 139 height 32
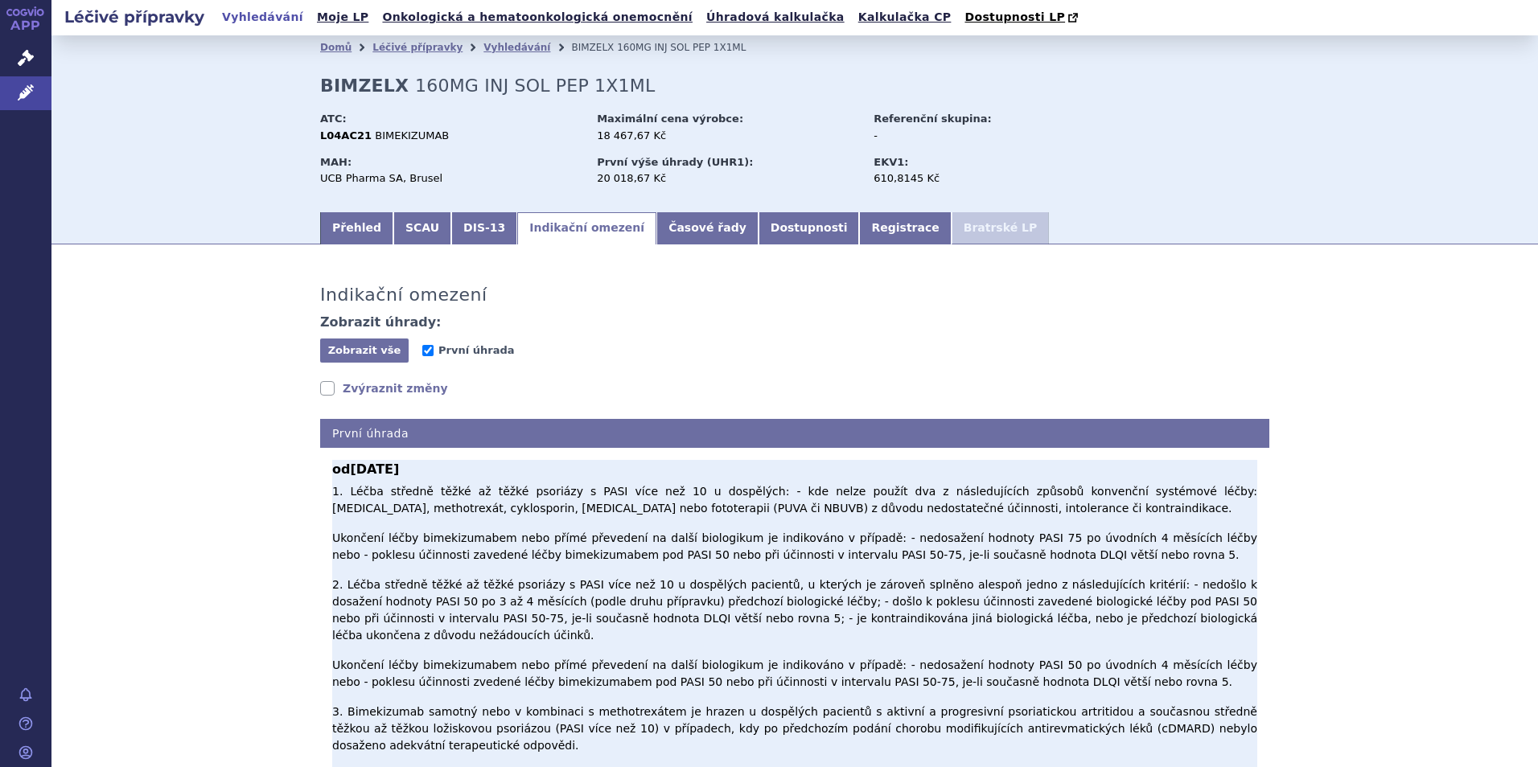
scroll to position [80, 0]
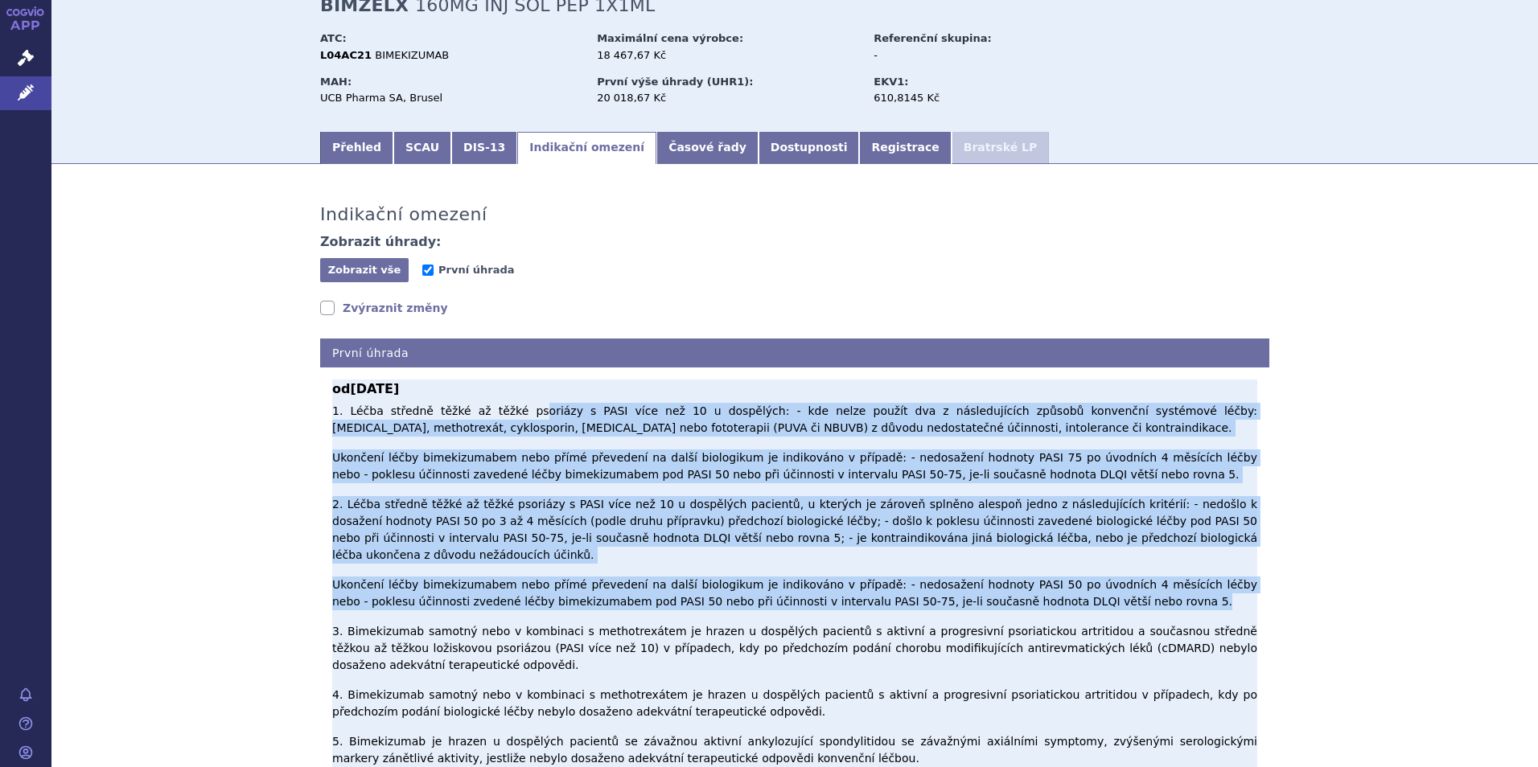
drag, startPoint x: 499, startPoint y: 409, endPoint x: 1046, endPoint y: 576, distance: 571.8
click at [1046, 576] on p "1. Léčba středně těžké až těžké psoriázy s PASI více než 10 u dospělých: - kde …" at bounding box center [794, 585] width 925 height 364
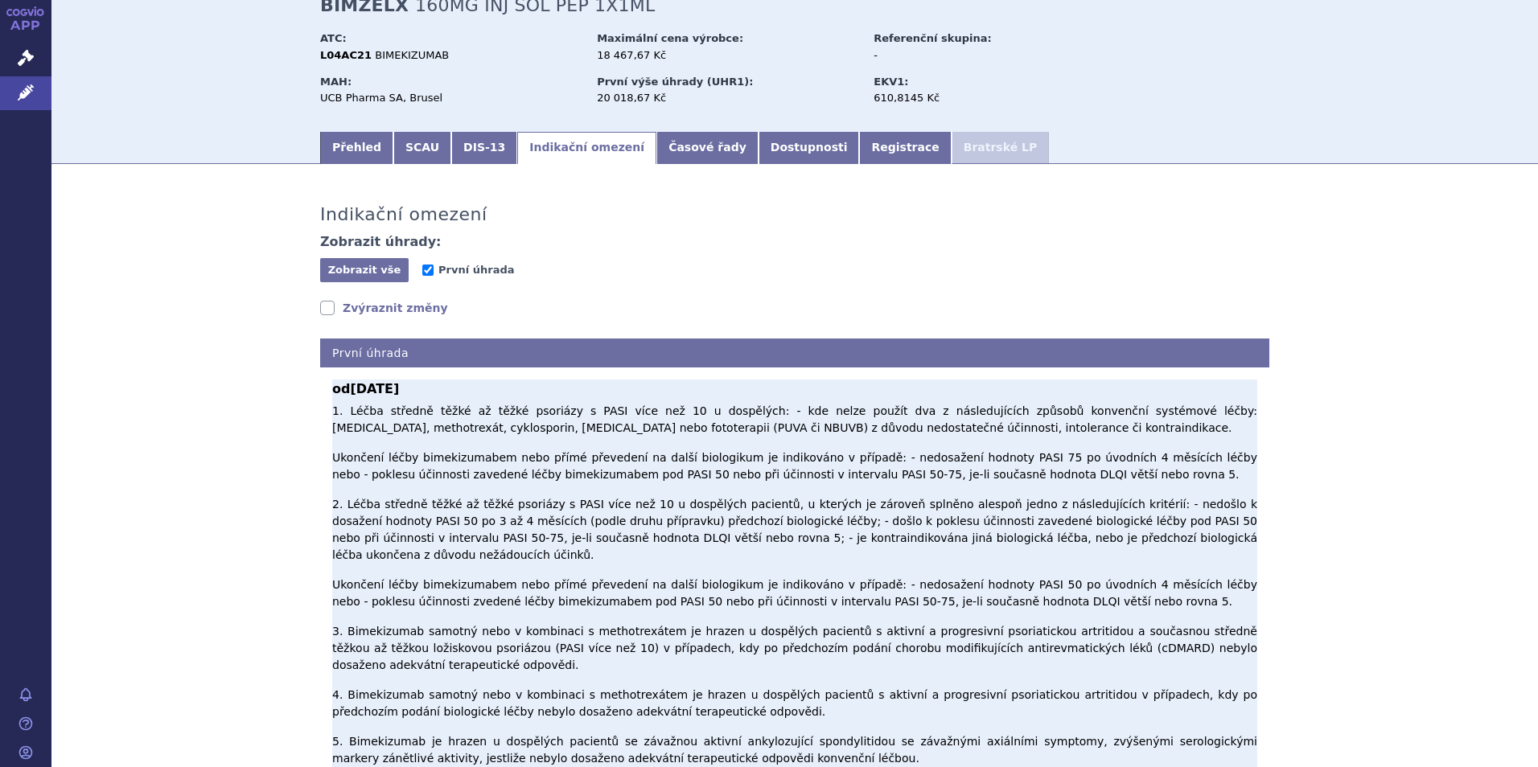
click at [607, 615] on p "1. Léčba středně těžké až těžké psoriázy s PASI více než 10 u dospělých: - kde …" at bounding box center [794, 585] width 925 height 364
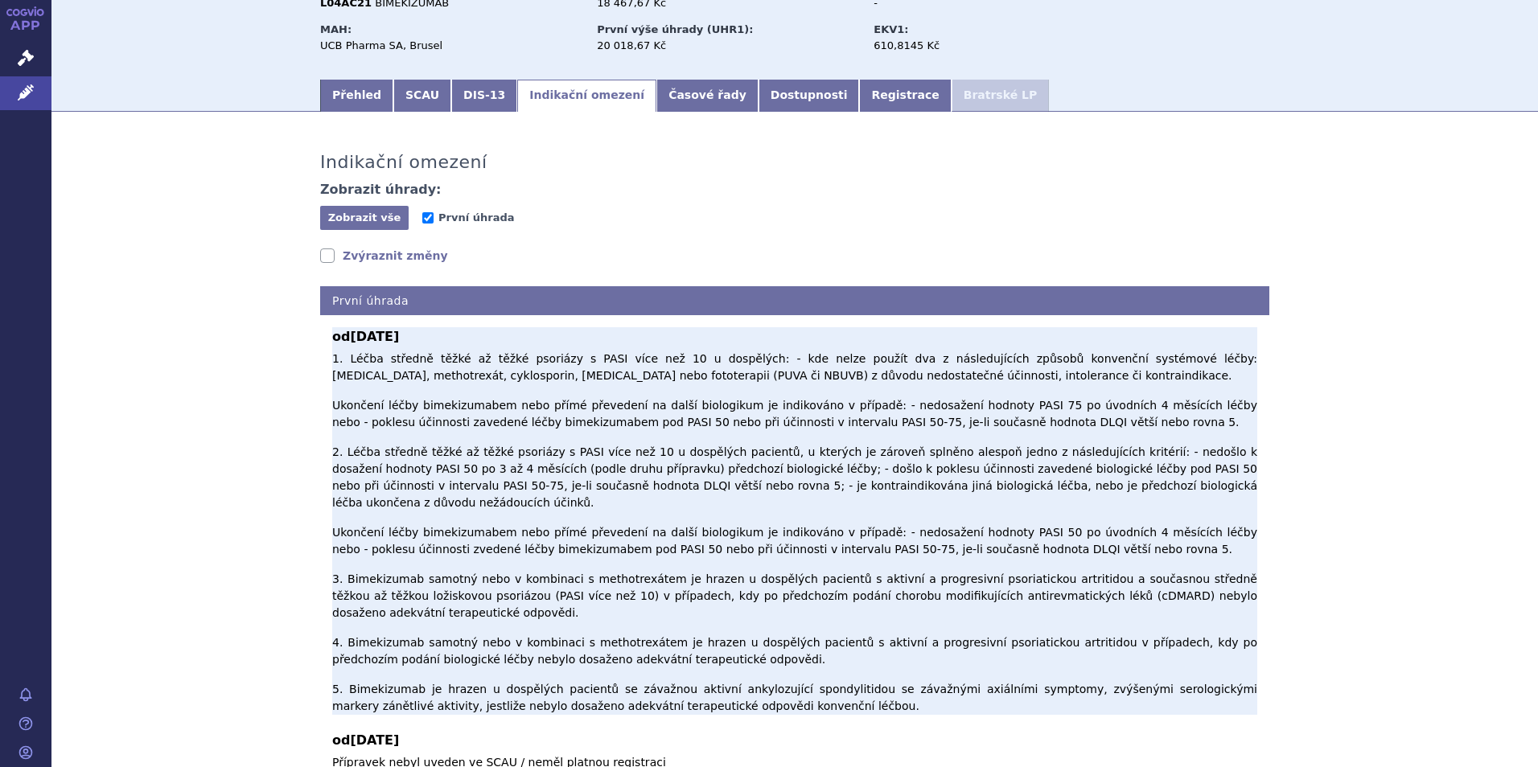
scroll to position [161, 0]
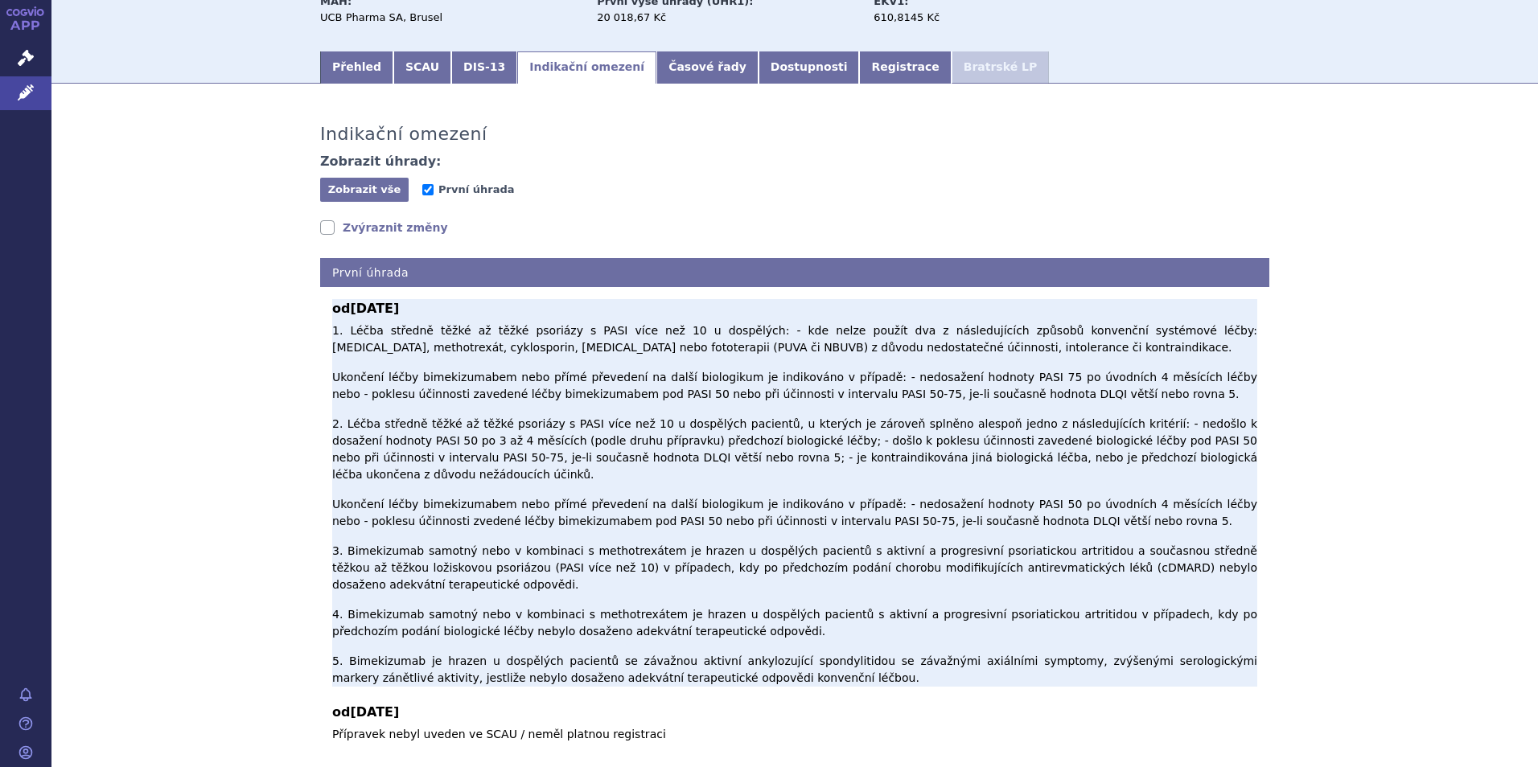
click at [466, 450] on p "1. Léčba středně těžké až těžké psoriázy s PASI více než 10 u dospělých: - kde …" at bounding box center [794, 504] width 925 height 364
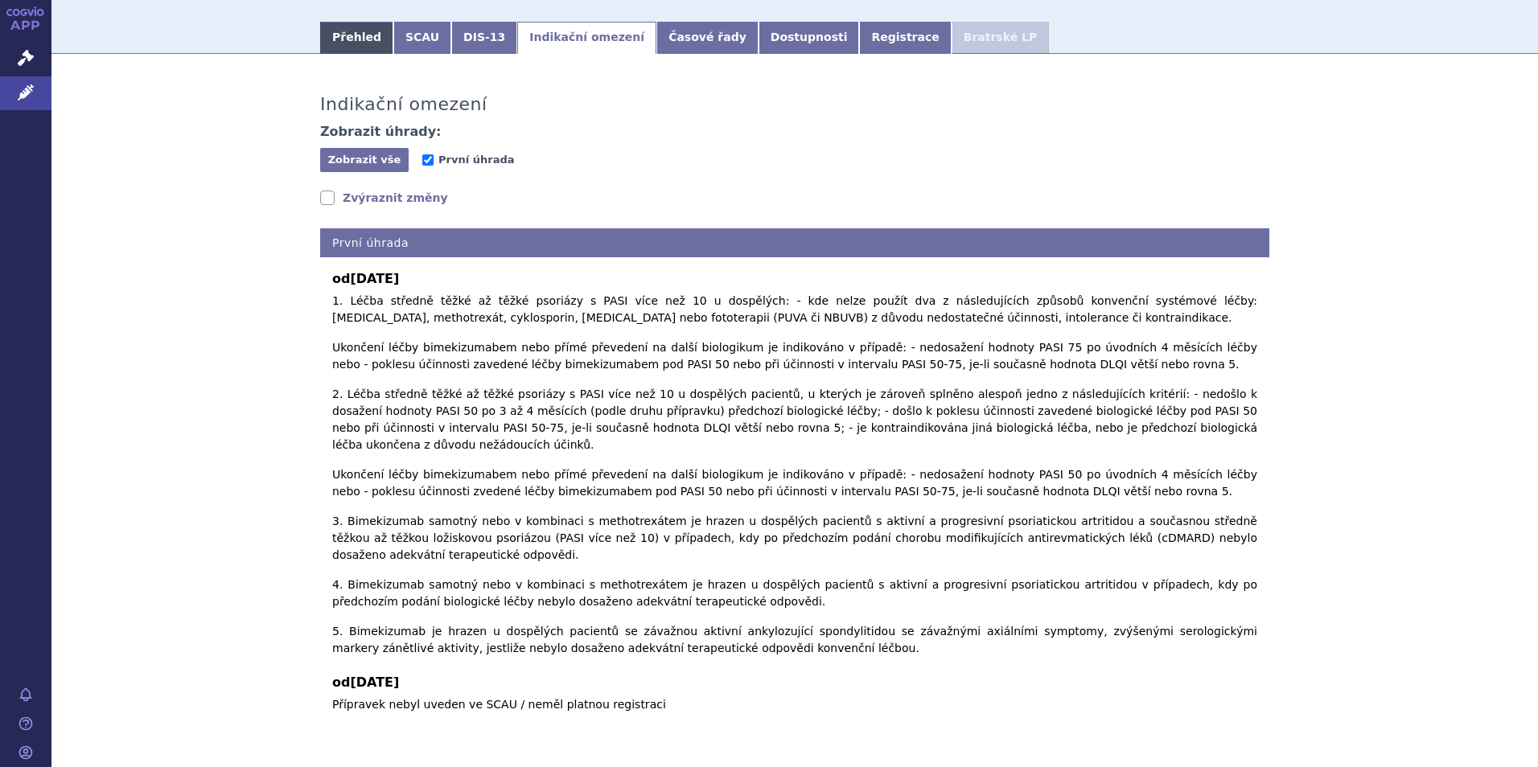
click at [368, 24] on link "Přehled" at bounding box center [356, 38] width 73 height 32
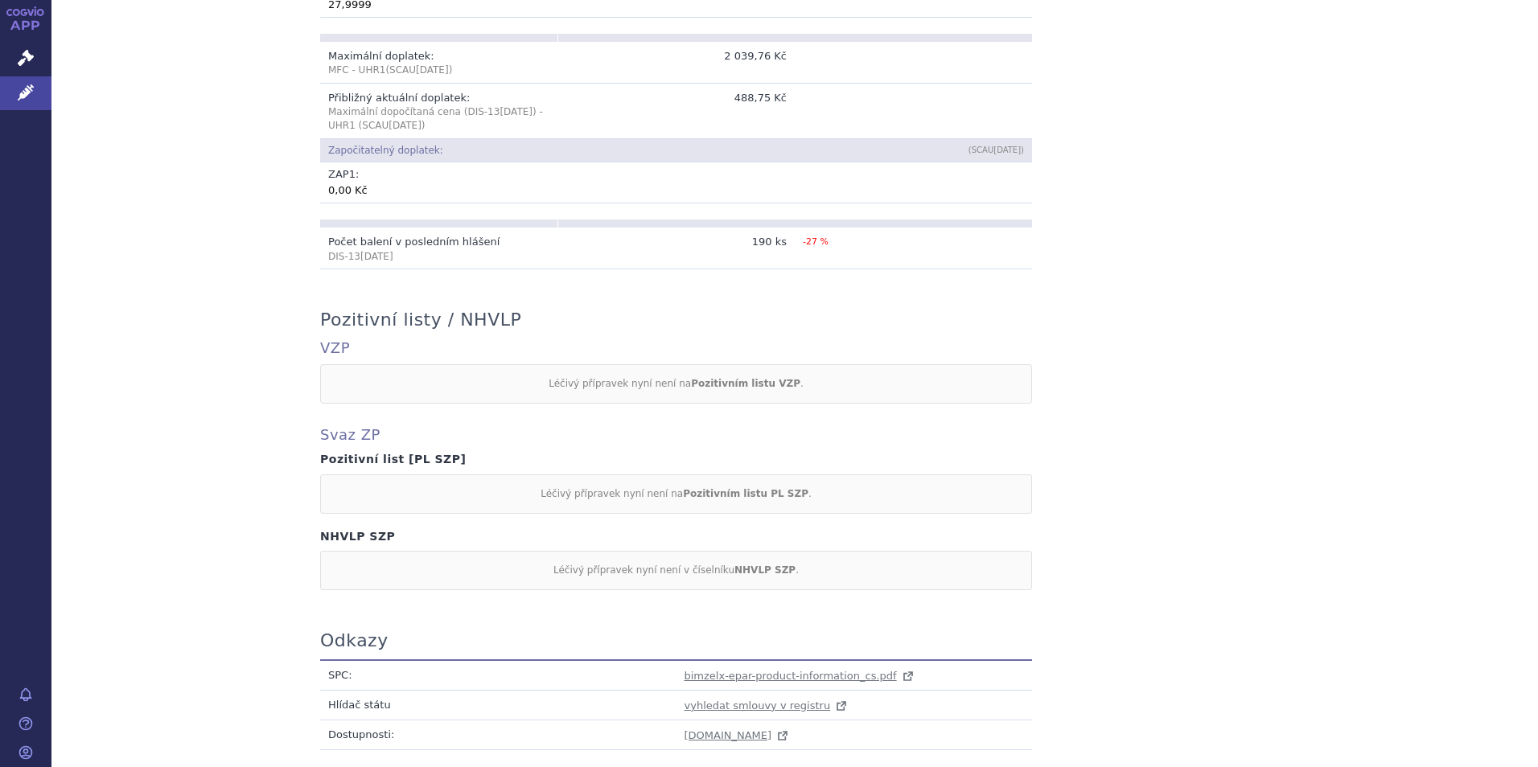
scroll to position [1075, 0]
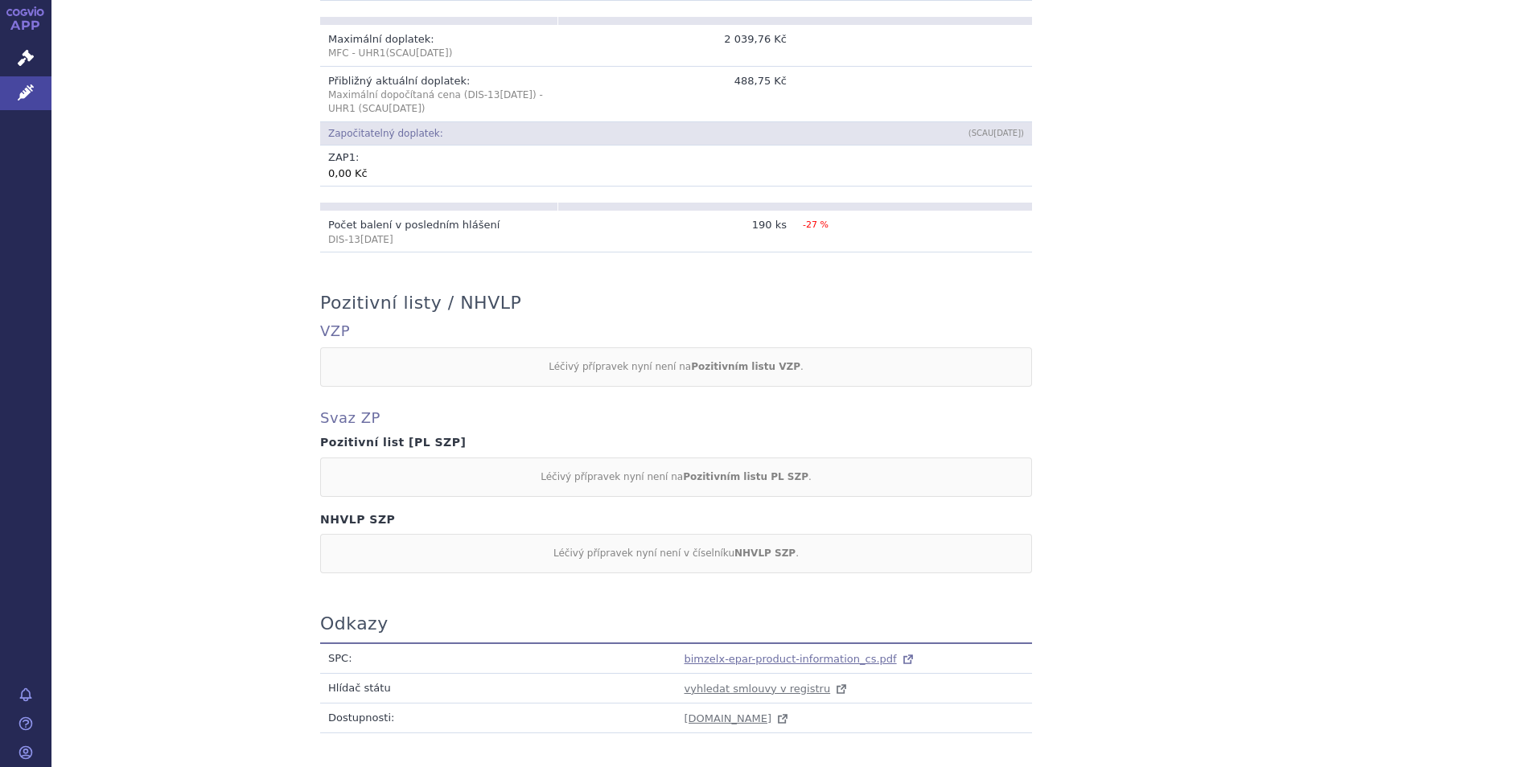
click at [768, 656] on span "bimzelx-epar-product-information_cs.pdf" at bounding box center [790, 659] width 212 height 12
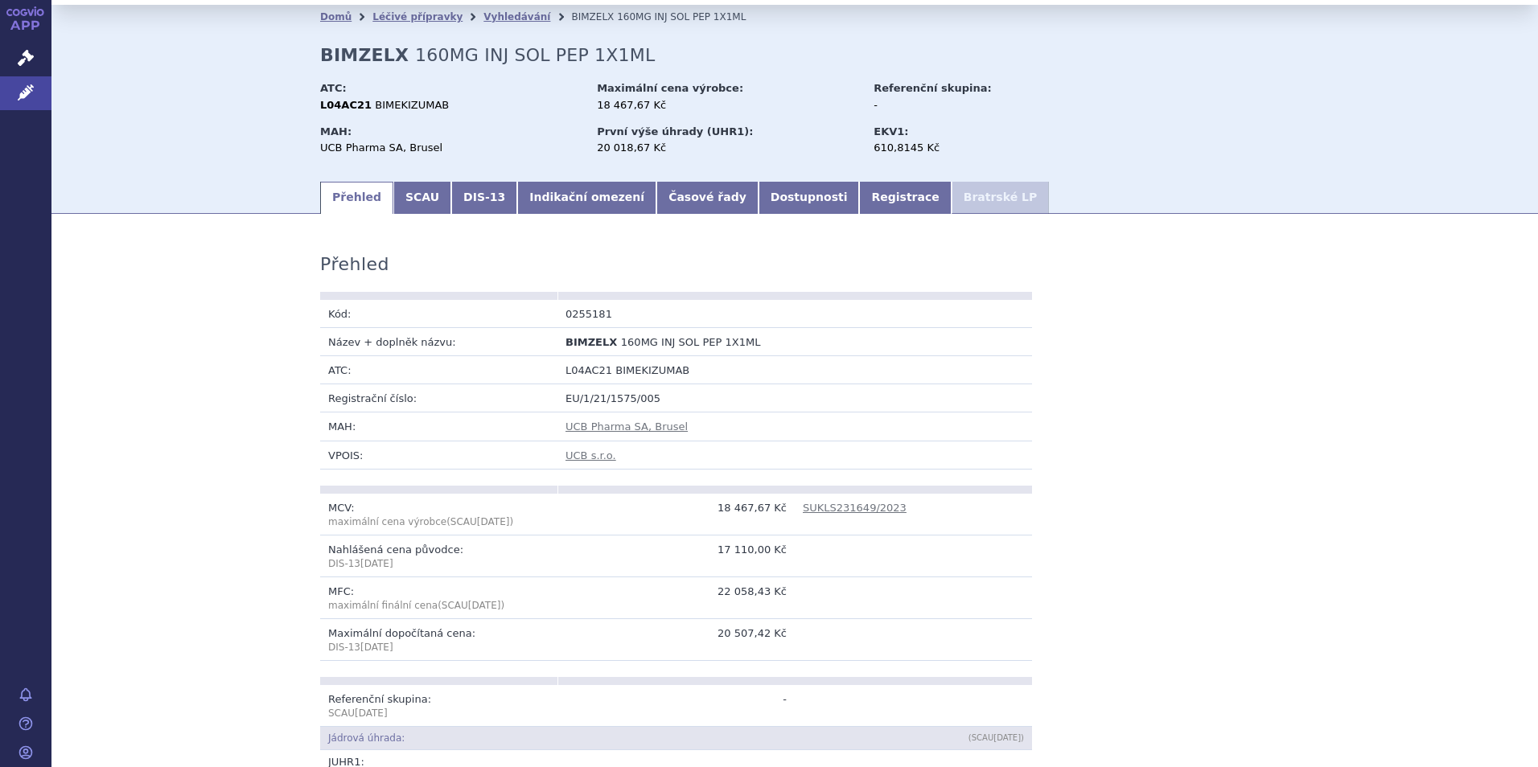
scroll to position [30, 0]
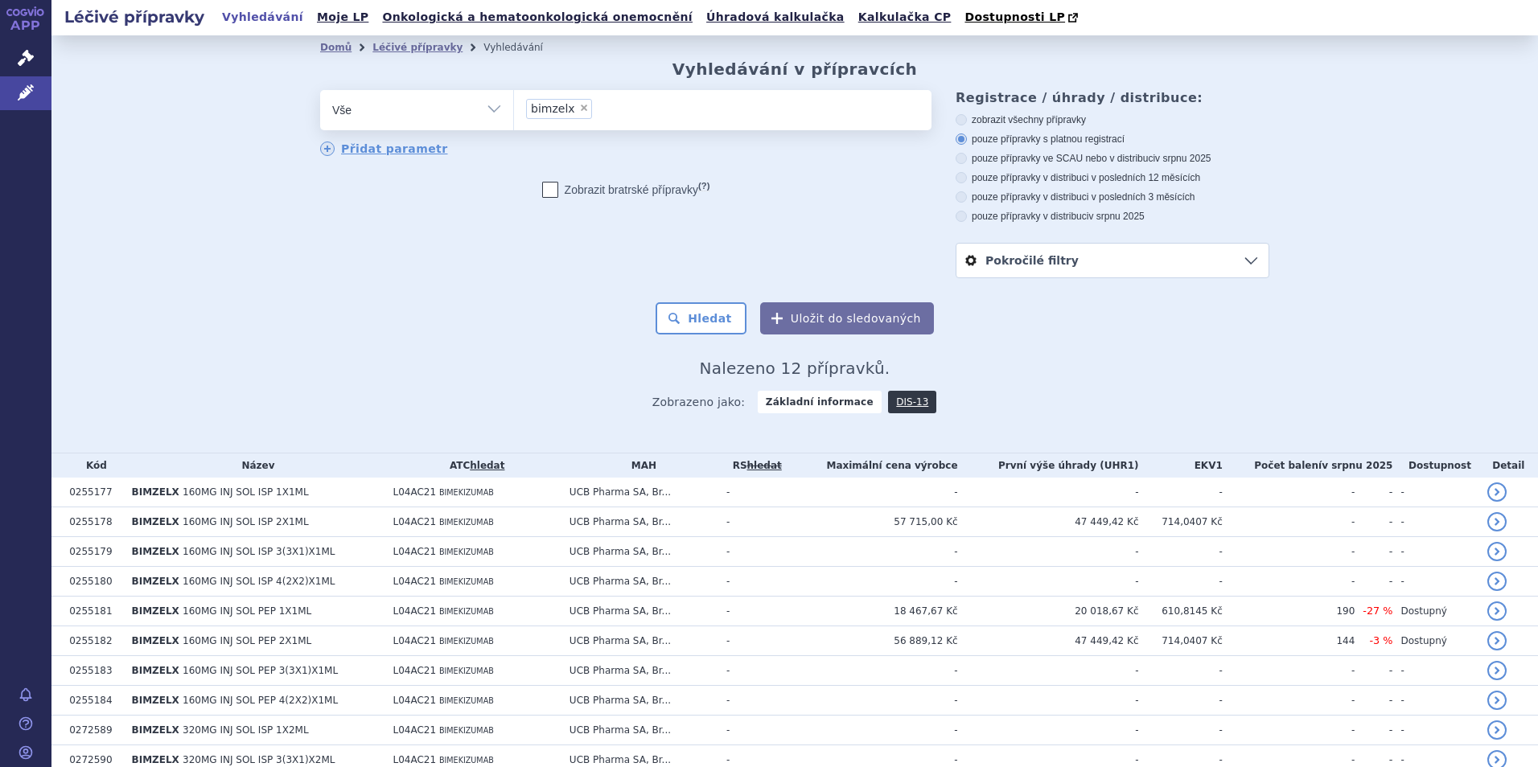
scroll to position [133, 0]
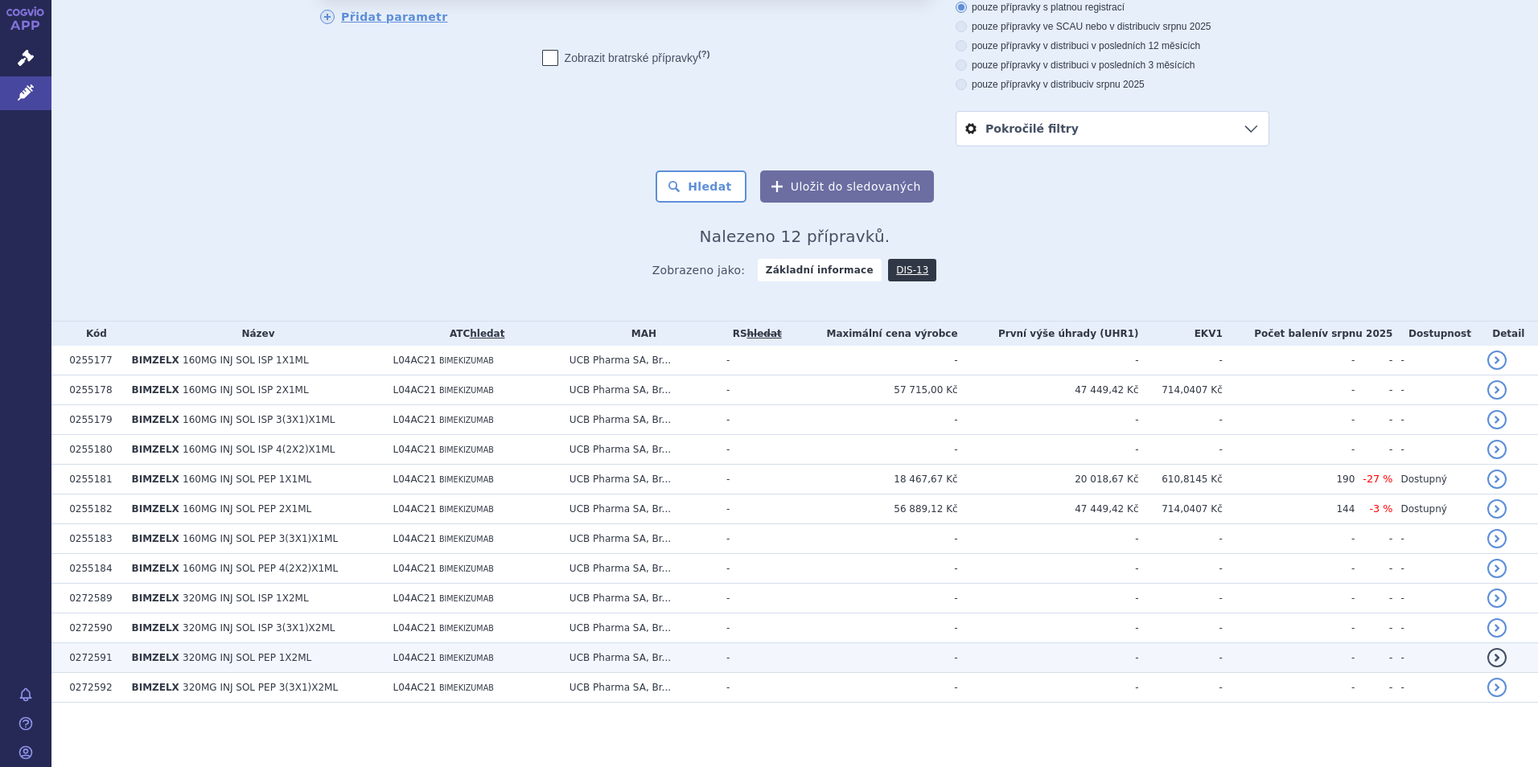
click at [958, 662] on td "-" at bounding box center [873, 658] width 170 height 30
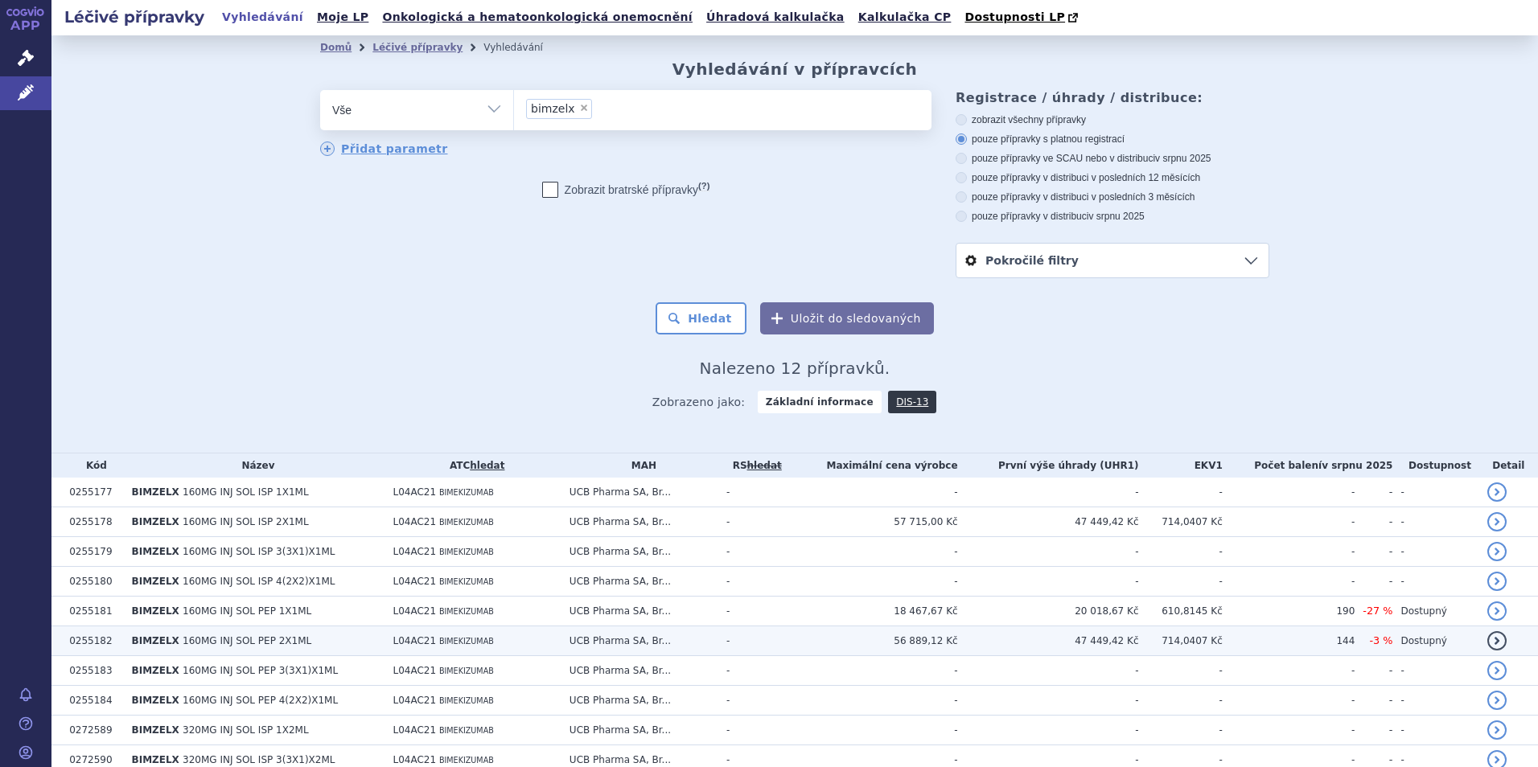
click at [1103, 641] on td "47 449,42 Kč" at bounding box center [1048, 641] width 181 height 30
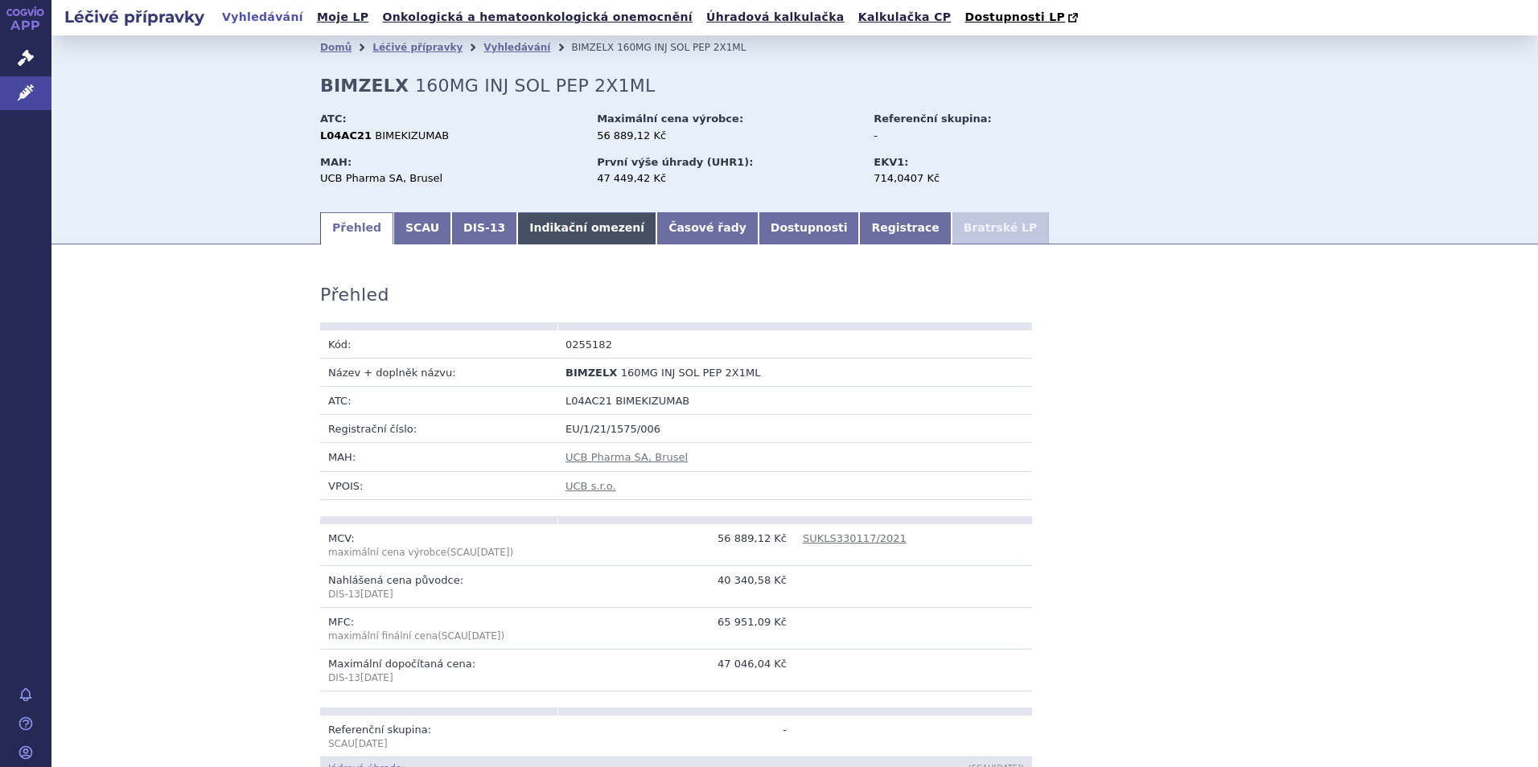
click at [523, 221] on link "Indikační omezení" at bounding box center [586, 228] width 139 height 32
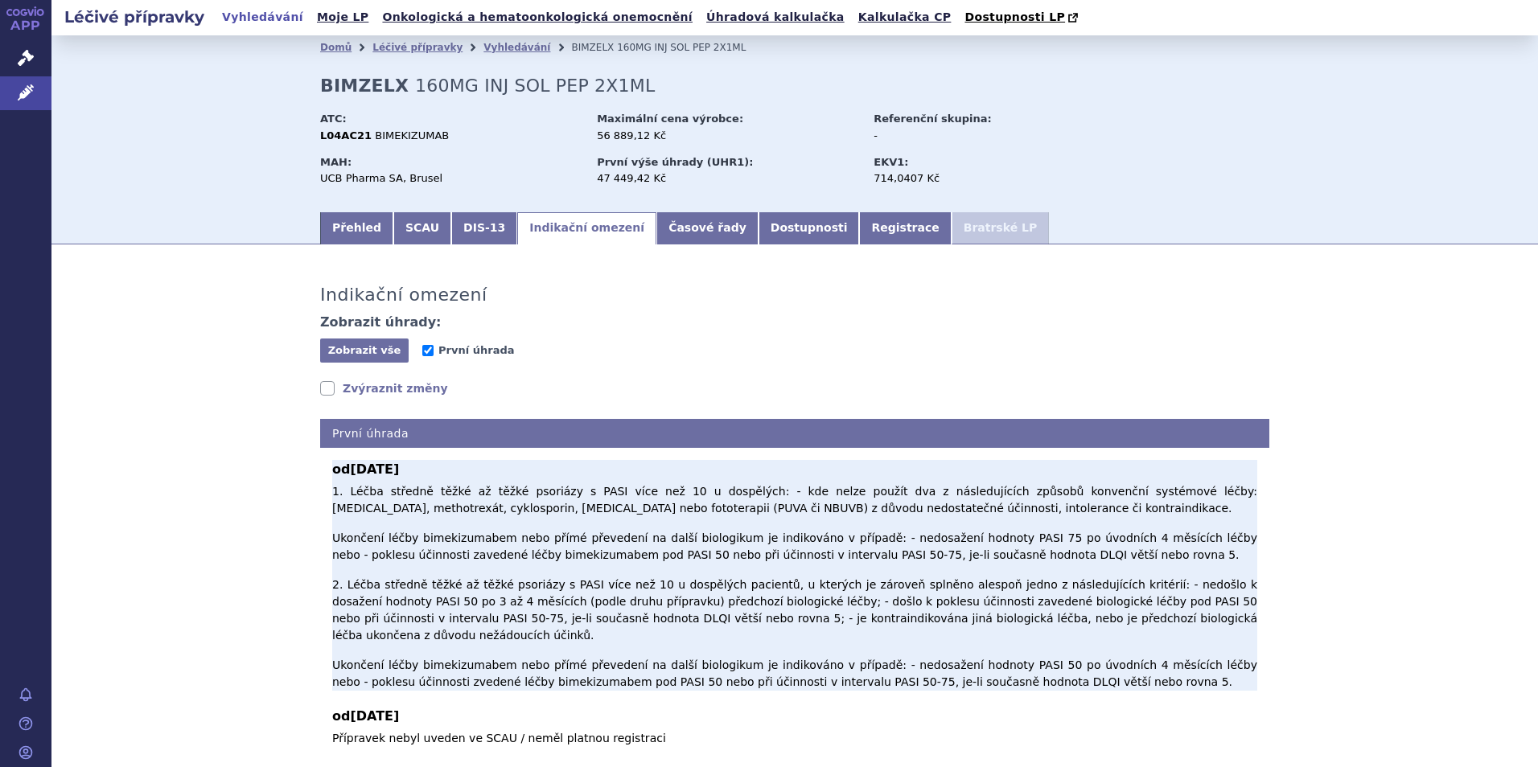
click at [423, 508] on p "1. Léčba středně těžké až těžké psoriázy s PASI více než 10 u dospělých: - kde …" at bounding box center [794, 586] width 925 height 207
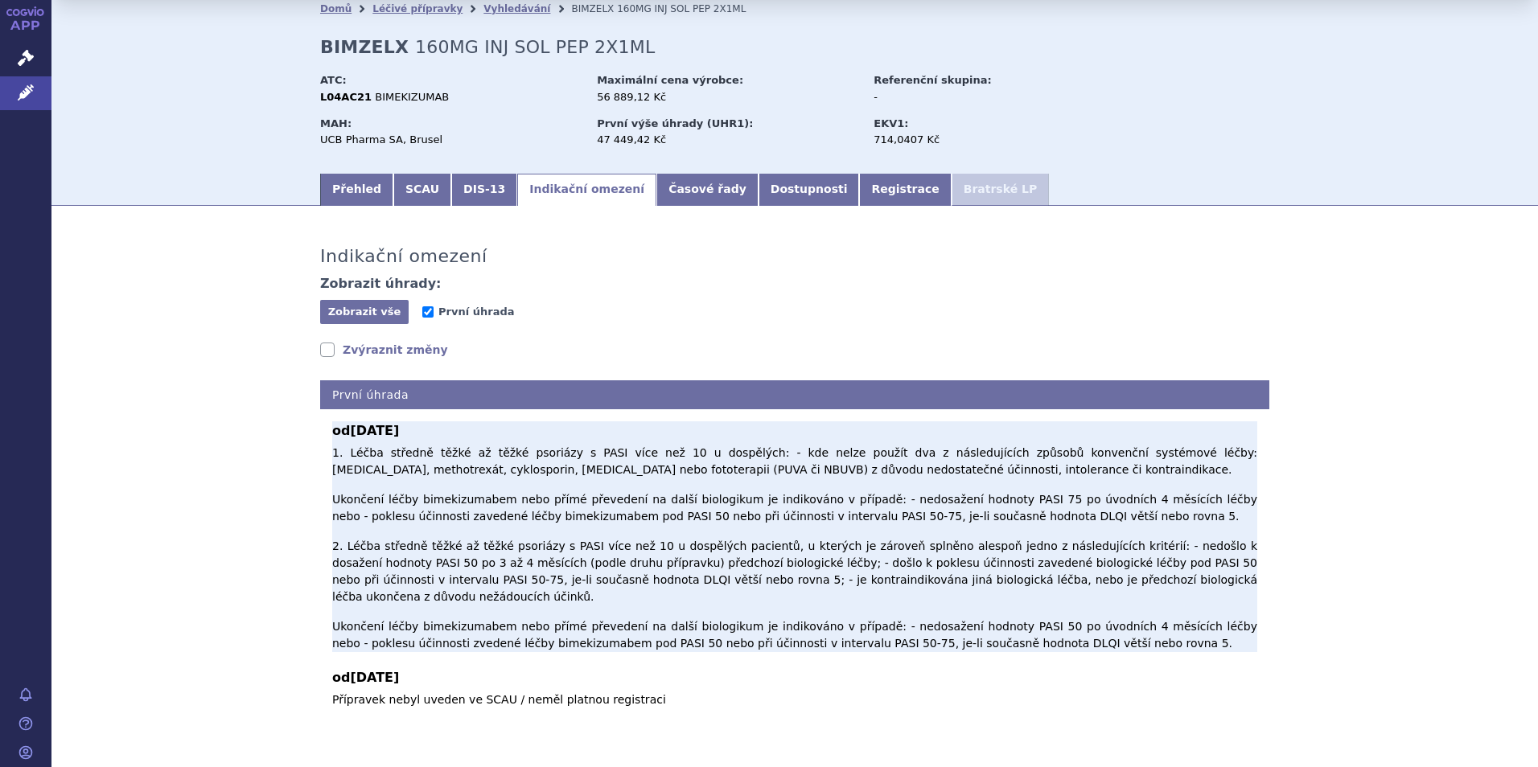
scroll to position [55, 0]
